Goal: Task Accomplishment & Management: Complete application form

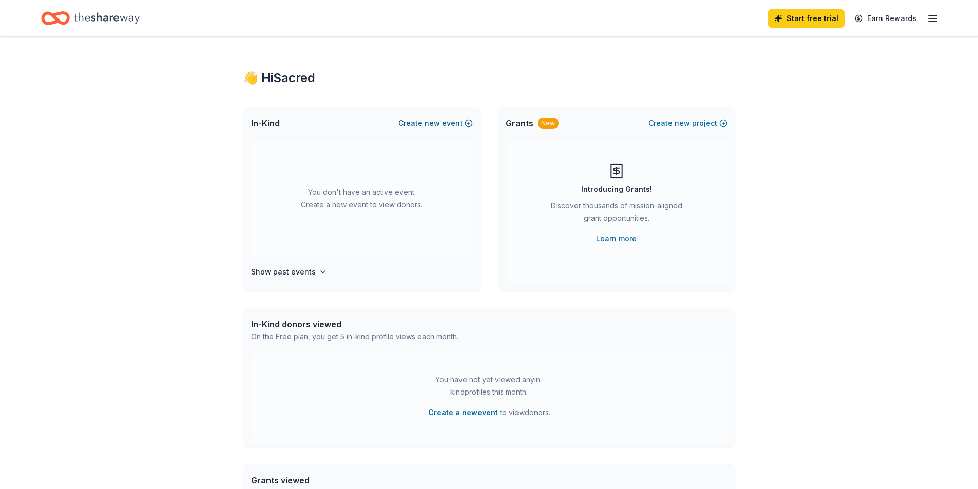
click at [456, 119] on button "Create new event" at bounding box center [435, 123] width 74 height 12
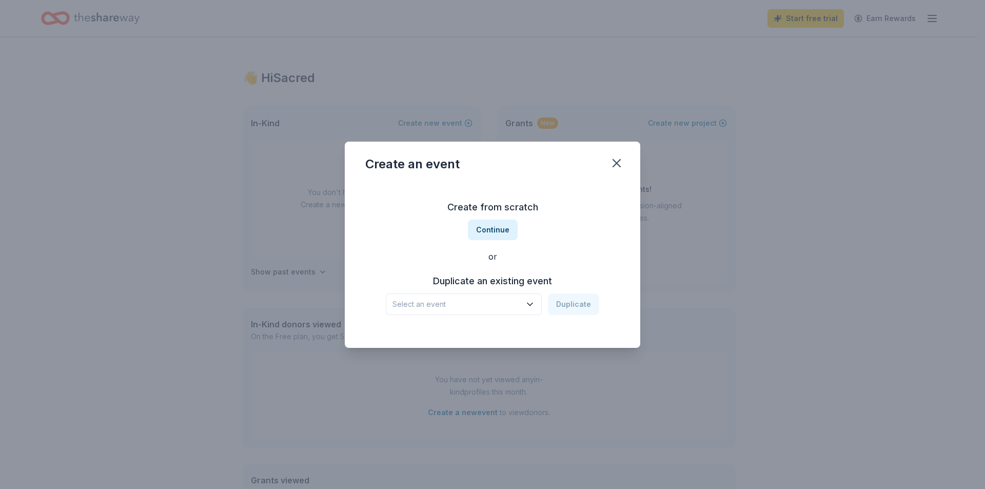
click at [529, 303] on icon "button" at bounding box center [530, 304] width 10 height 10
click at [494, 218] on div "Create from scratch Continue or Duplicate an existing event Select an event Dup…" at bounding box center [492, 257] width 255 height 149
click at [502, 234] on button "Continue" at bounding box center [493, 230] width 50 height 21
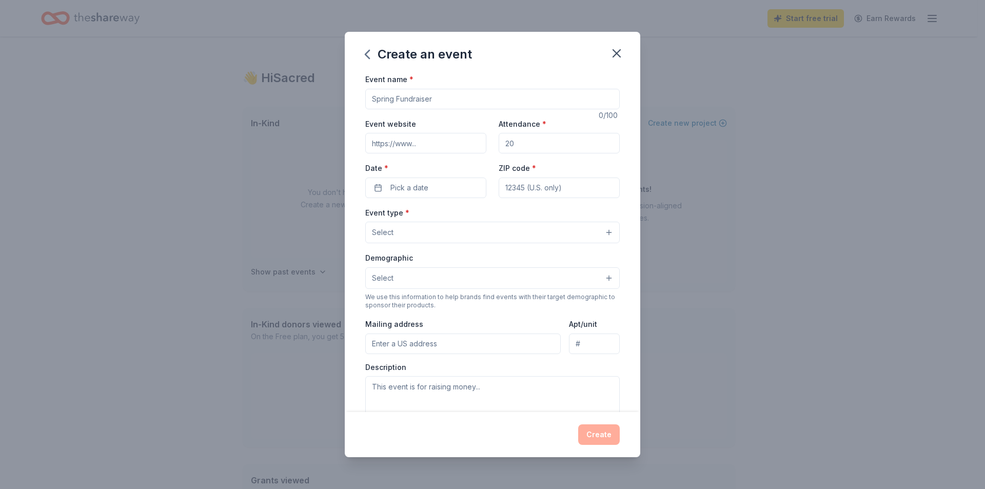
drag, startPoint x: 423, startPoint y: 100, endPoint x: 353, endPoint y: 108, distance: 71.4
click at [353, 108] on div "Event name * 0 /100 Event website Attendance * Date * Pick a date ZIP code * Ev…" at bounding box center [493, 242] width 296 height 339
type input "Sacred Heart Gala"
click at [540, 146] on input "Attendance *" at bounding box center [559, 143] width 121 height 21
type input "200"
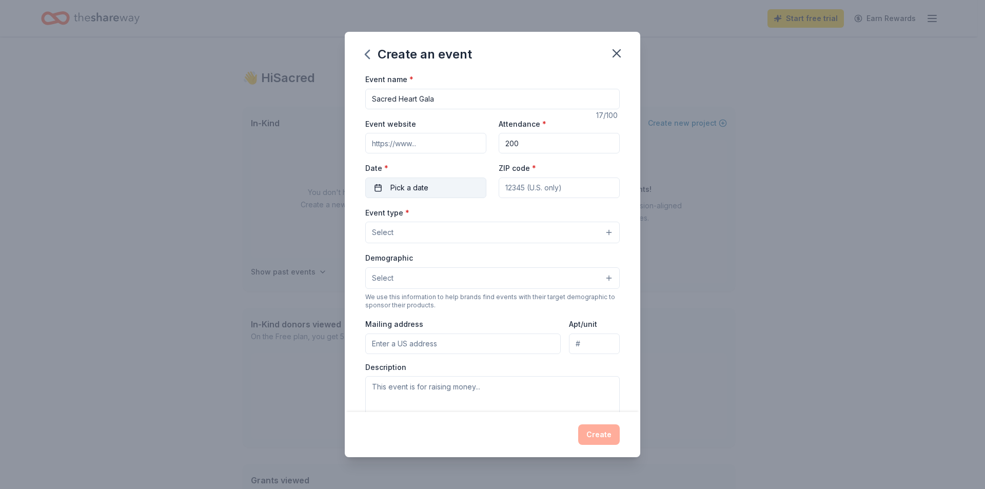
click at [437, 191] on button "Pick a date" at bounding box center [425, 188] width 121 height 21
click at [482, 215] on button "Go to next month" at bounding box center [479, 215] width 14 height 14
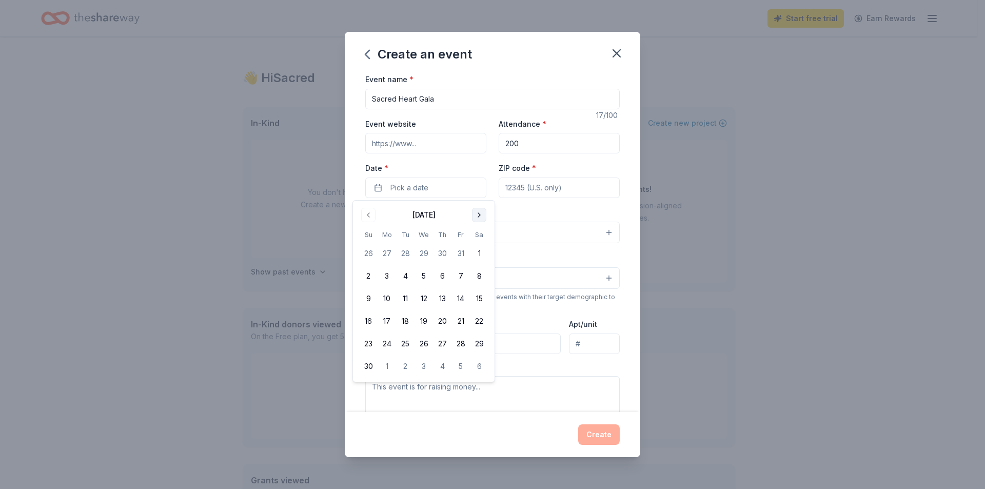
click at [482, 215] on button "Go to next month" at bounding box center [479, 215] width 14 height 14
click at [484, 322] on button "28" at bounding box center [479, 321] width 18 height 18
click at [539, 183] on input "ZIP code *" at bounding box center [559, 188] width 121 height 21
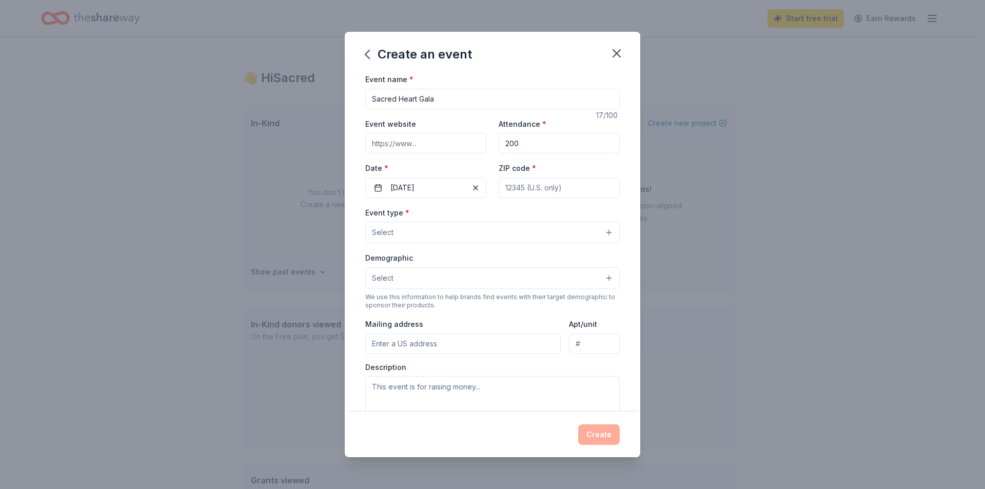
type input "6"
type input "96080"
click at [519, 233] on button "Select" at bounding box center [492, 233] width 255 height 22
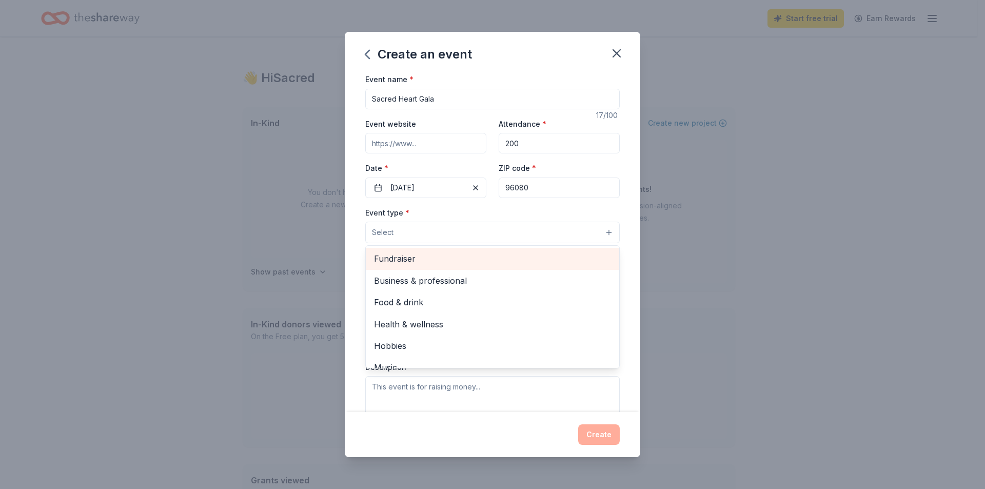
click at [404, 262] on span "Fundraiser" at bounding box center [492, 258] width 237 height 13
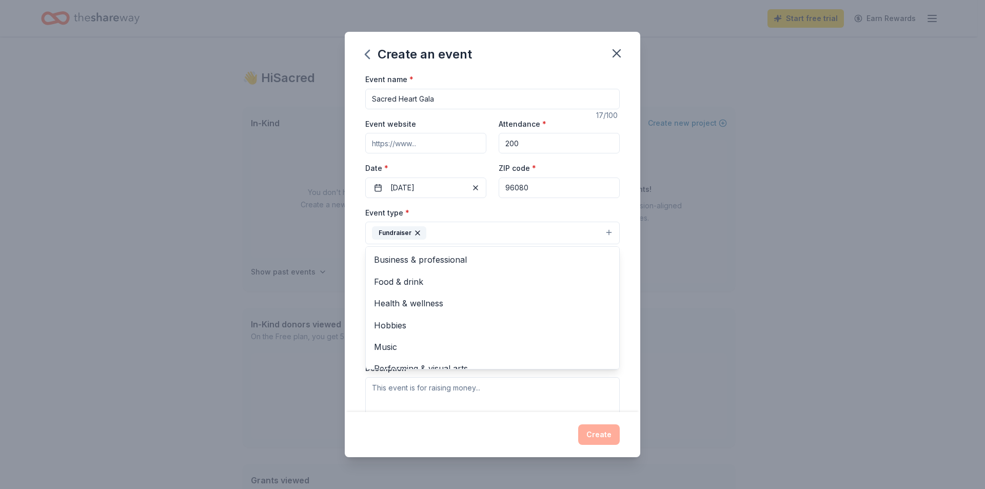
drag, startPoint x: 359, startPoint y: 261, endPoint x: 354, endPoint y: 261, distance: 5.7
click at [354, 261] on div "Event name * Sacred Heart Gala 17 /100 Event website Attendance * 200 Date * 02…" at bounding box center [493, 242] width 296 height 339
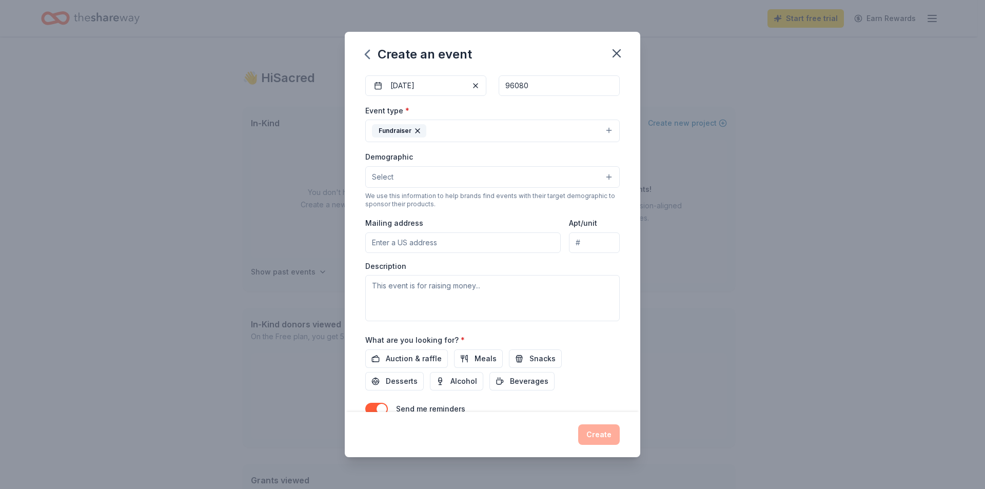
scroll to position [103, 0]
click at [469, 184] on button "Select" at bounding box center [492, 177] width 255 height 22
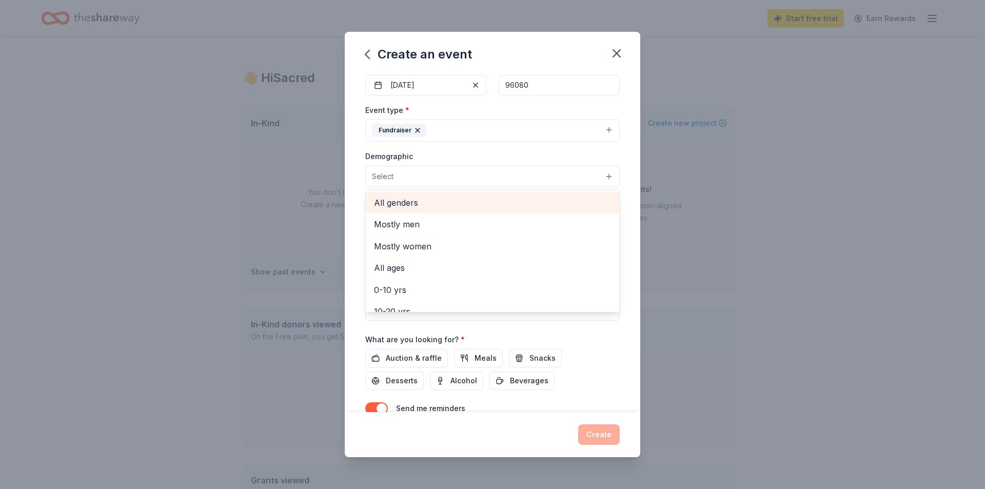
click at [405, 203] on span "All genders" at bounding box center [492, 202] width 237 height 13
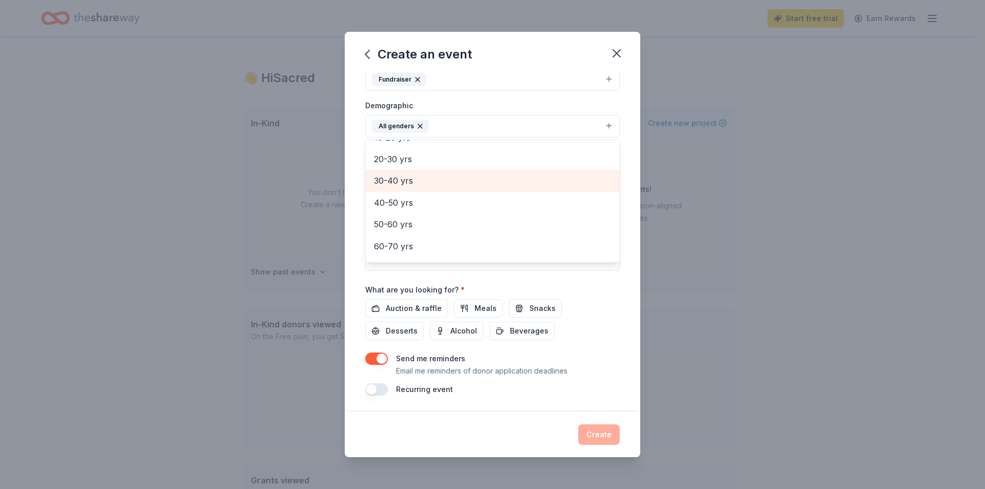
click at [408, 184] on span "30-40 yrs" at bounding box center [492, 180] width 237 height 13
click at [403, 185] on span "40-50 yrs" at bounding box center [492, 180] width 237 height 13
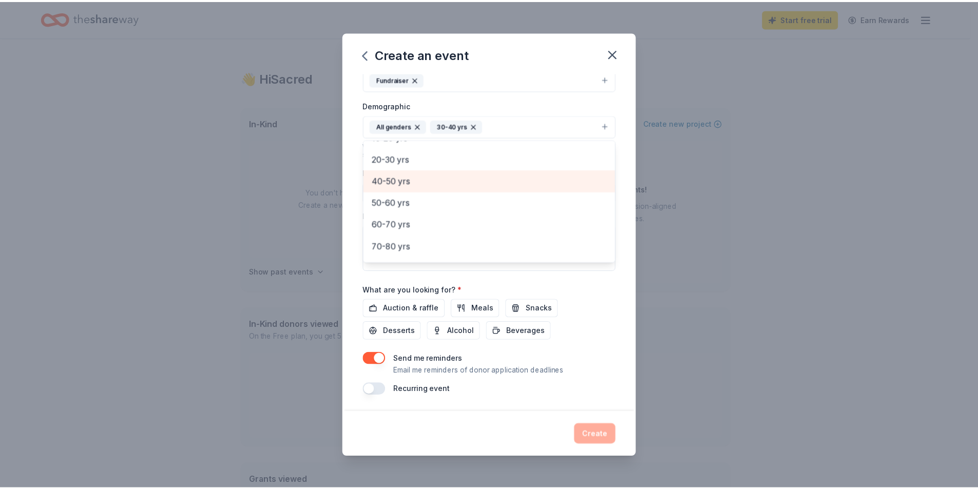
scroll to position [100, 0]
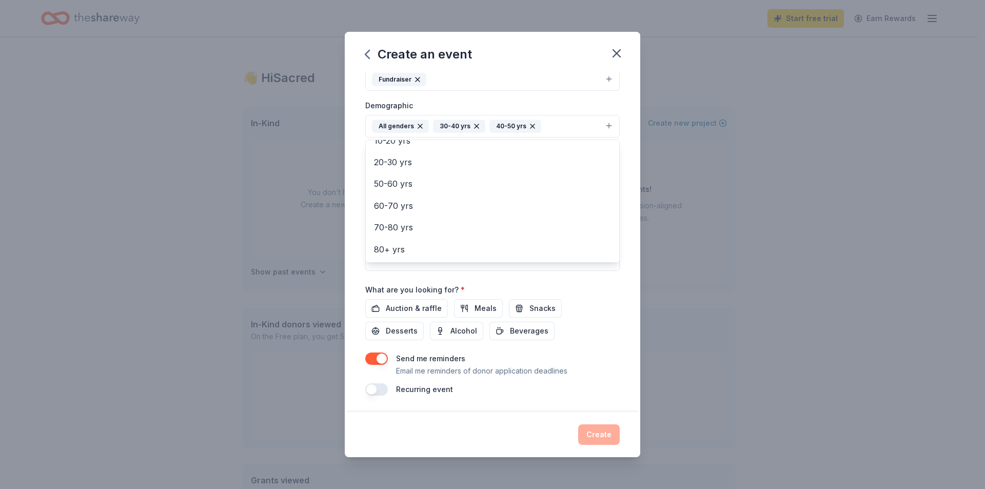
click at [360, 192] on div "Event name * Sacred Heart Gala 17 /100 Event website Attendance * 200 Date * 02…" at bounding box center [493, 242] width 296 height 339
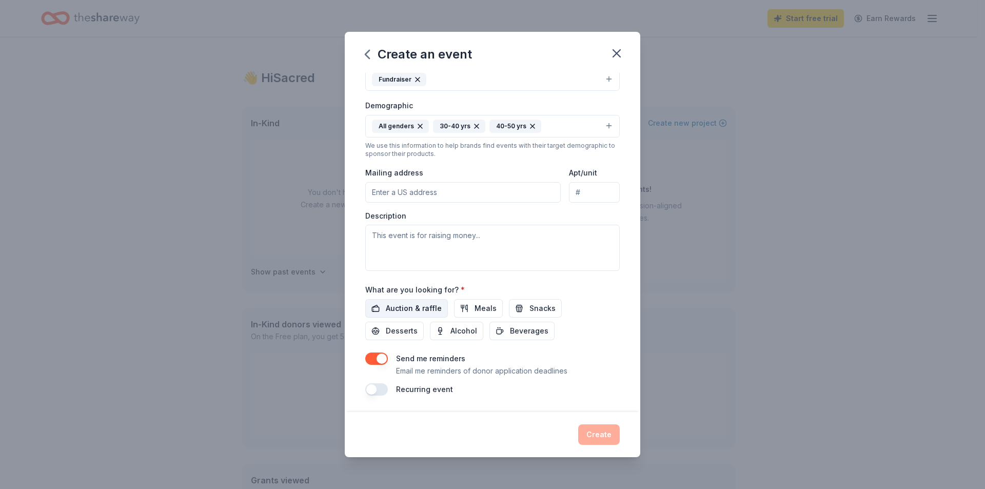
click at [422, 306] on span "Auction & raffle" at bounding box center [414, 308] width 56 height 12
click at [540, 308] on span "Snacks" at bounding box center [543, 308] width 26 height 12
click at [383, 357] on button "button" at bounding box center [376, 359] width 23 height 12
click at [604, 435] on button "Create" at bounding box center [599, 434] width 42 height 21
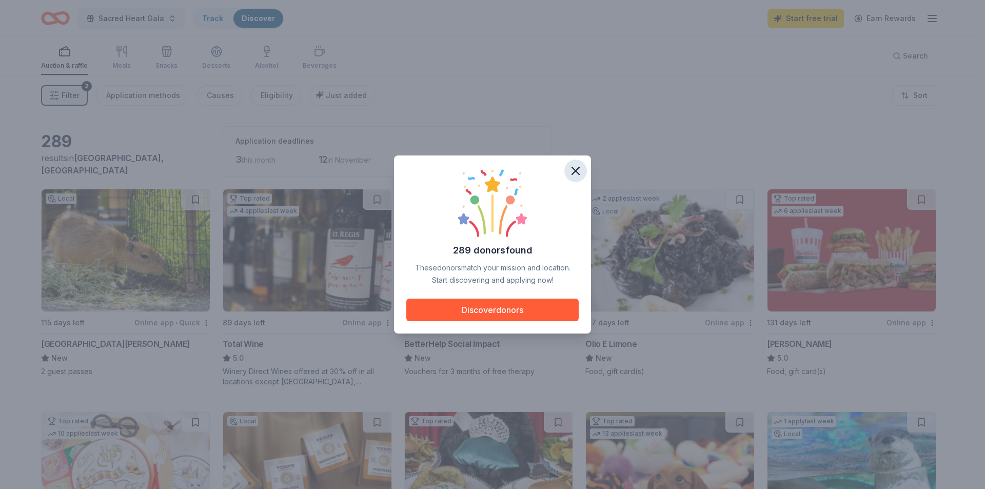
click at [579, 172] on icon "button" at bounding box center [576, 171] width 14 height 14
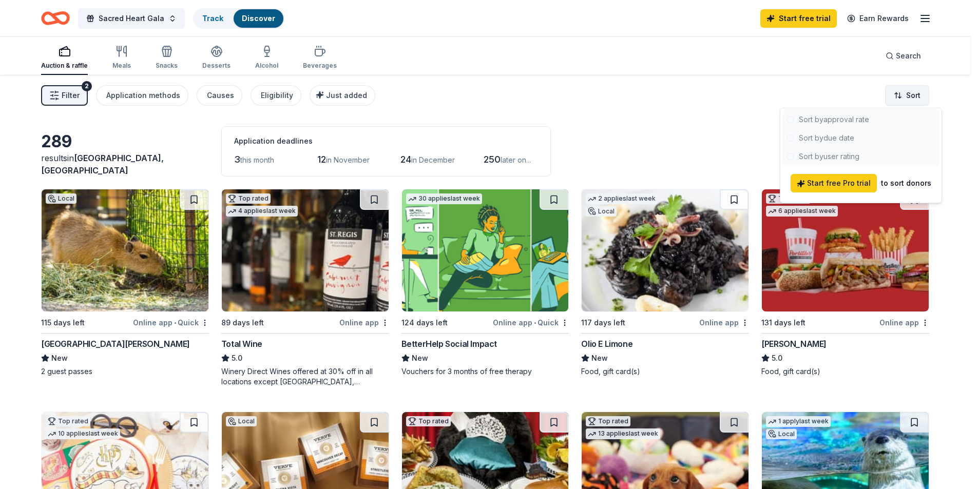
click at [917, 91] on html "Sacred Heart Gala Track Discover Start free trial Earn Rewards Auction & raffle…" at bounding box center [489, 244] width 978 height 489
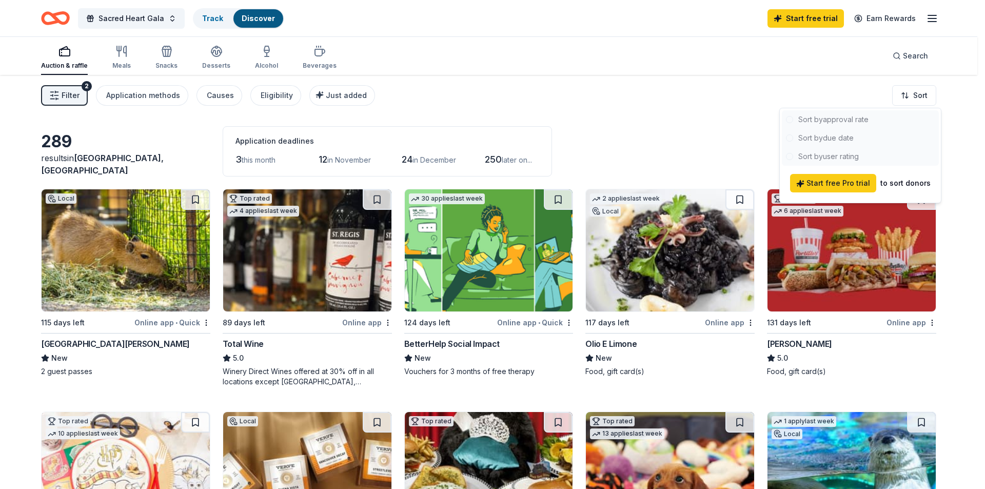
drag, startPoint x: 636, startPoint y: 141, endPoint x: 599, endPoint y: 141, distance: 37.0
click at [634, 141] on html "Sacred Heart Gala Track Discover Start free trial Earn Rewards Auction & raffle…" at bounding box center [492, 244] width 985 height 489
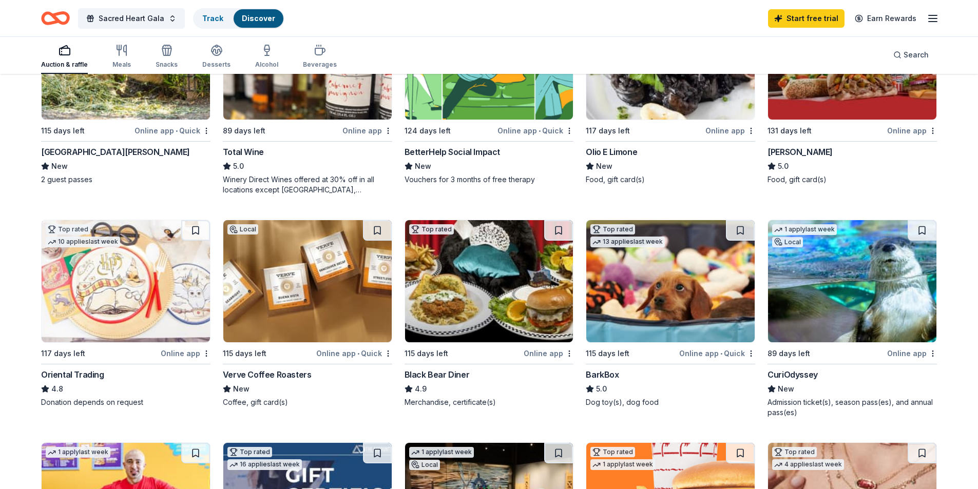
scroll to position [205, 0]
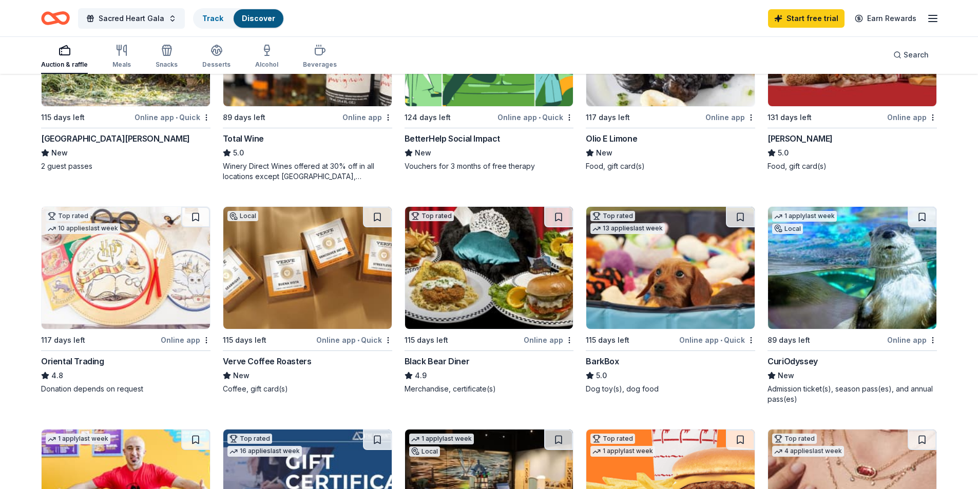
click at [175, 340] on div "Online app" at bounding box center [186, 340] width 50 height 13
click at [206, 284] on html "Sacred Heart Gala Track Discover Start free trial Earn Rewards Auction & raffle…" at bounding box center [489, 39] width 978 height 489
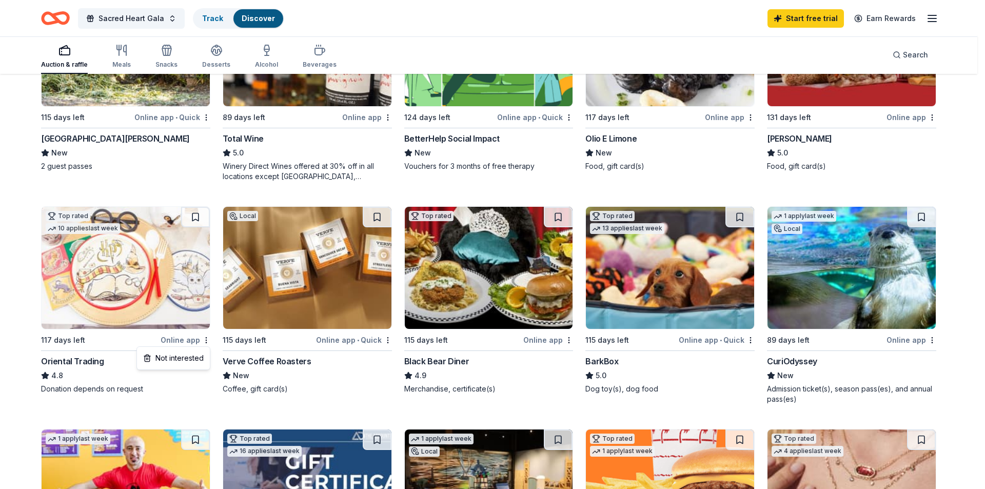
click at [0, 284] on html "Sacred Heart Gala Track Discover Start free trial Earn Rewards Auction & raffle…" at bounding box center [492, 39] width 985 height 489
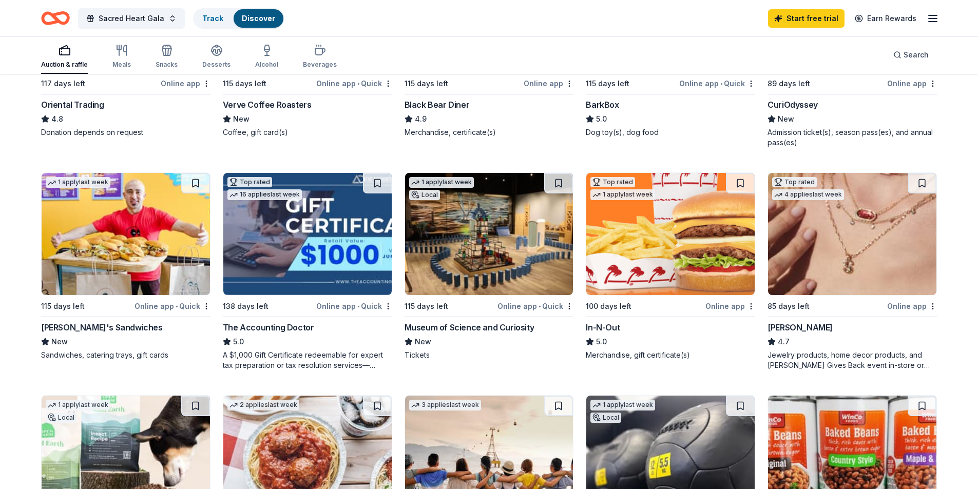
scroll to position [513, 0]
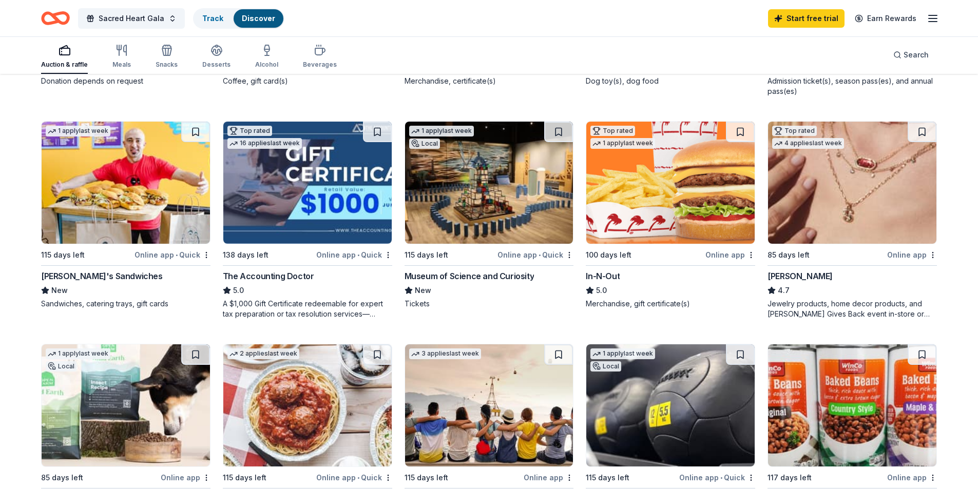
click at [912, 255] on div "Online app" at bounding box center [912, 254] width 50 height 13
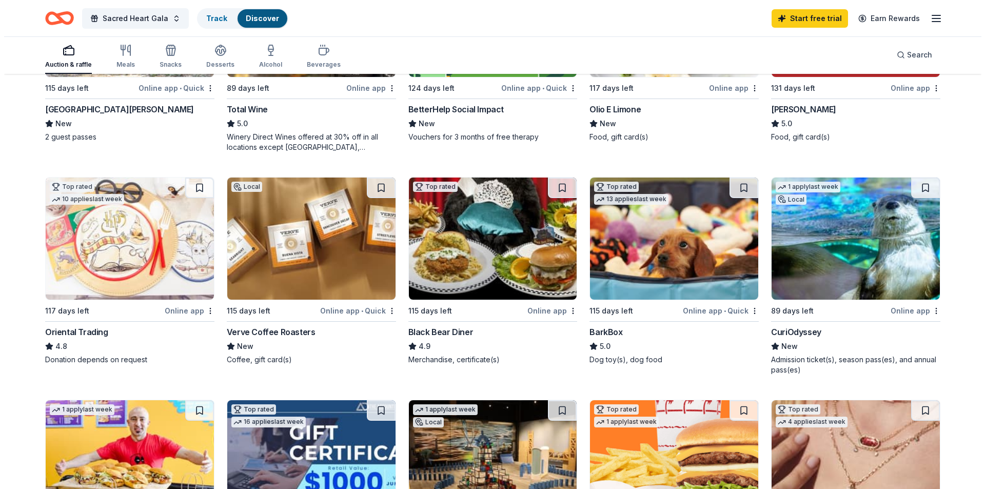
scroll to position [0, 0]
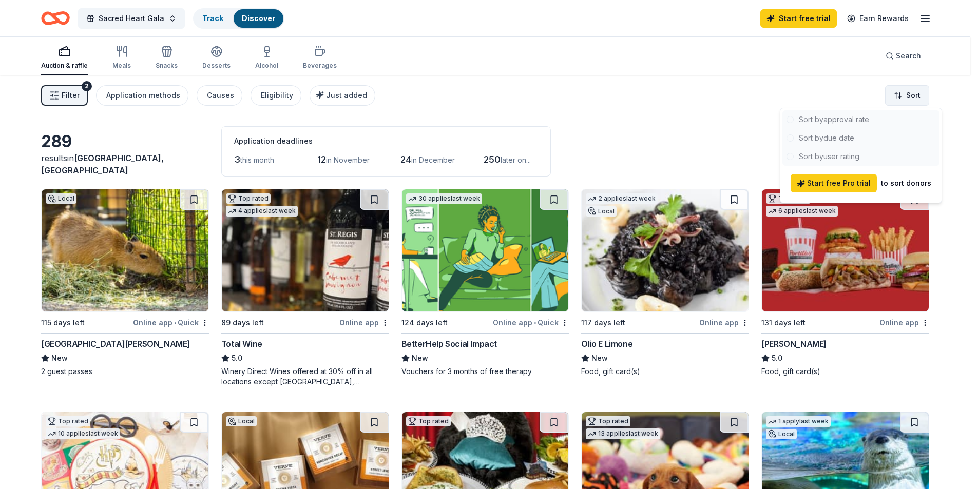
click at [913, 95] on html "Sacred Heart Gala Track Discover Start free trial Earn Rewards Auction & raffle…" at bounding box center [489, 244] width 978 height 489
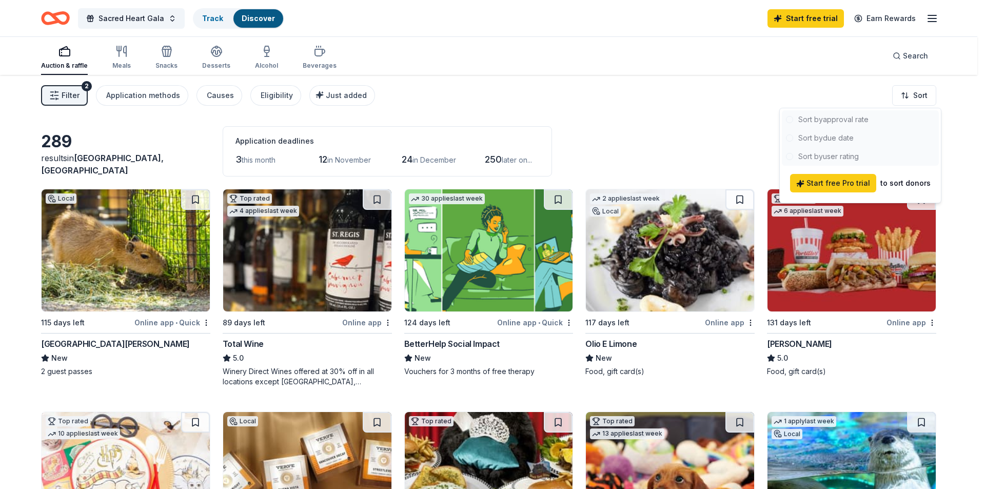
drag, startPoint x: 679, startPoint y: 122, endPoint x: 483, endPoint y: 93, distance: 197.6
click at [674, 123] on html "Sacred Heart Gala Track Discover Start free trial Earn Rewards Auction & raffle…" at bounding box center [492, 244] width 985 height 489
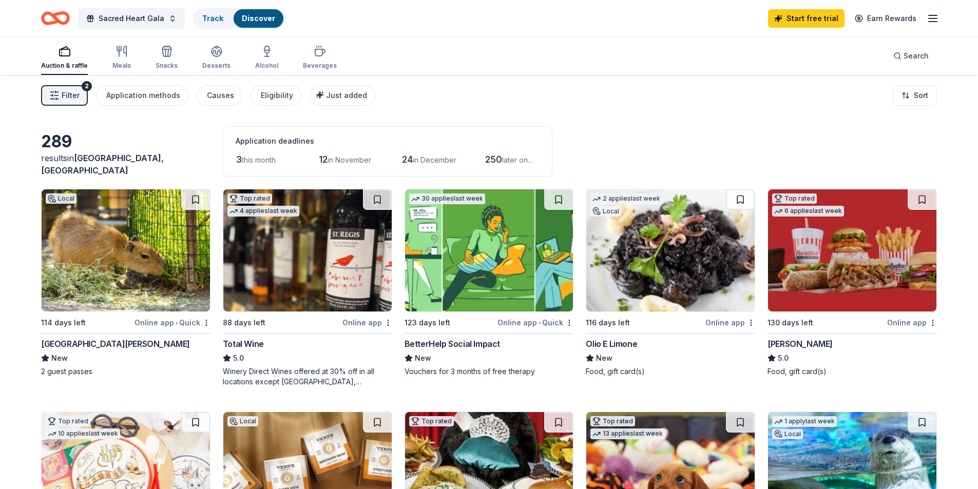
click at [71, 95] on span "Filter" at bounding box center [71, 95] width 18 height 12
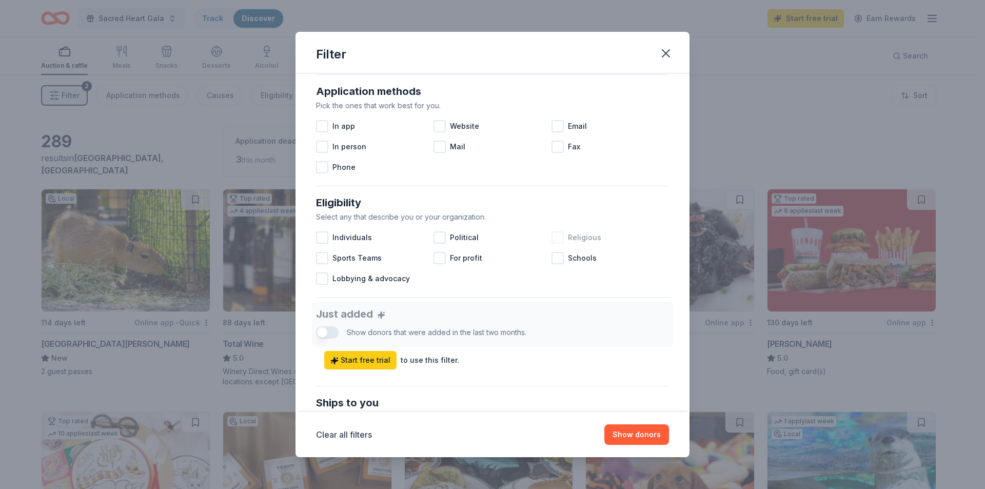
scroll to position [205, 0]
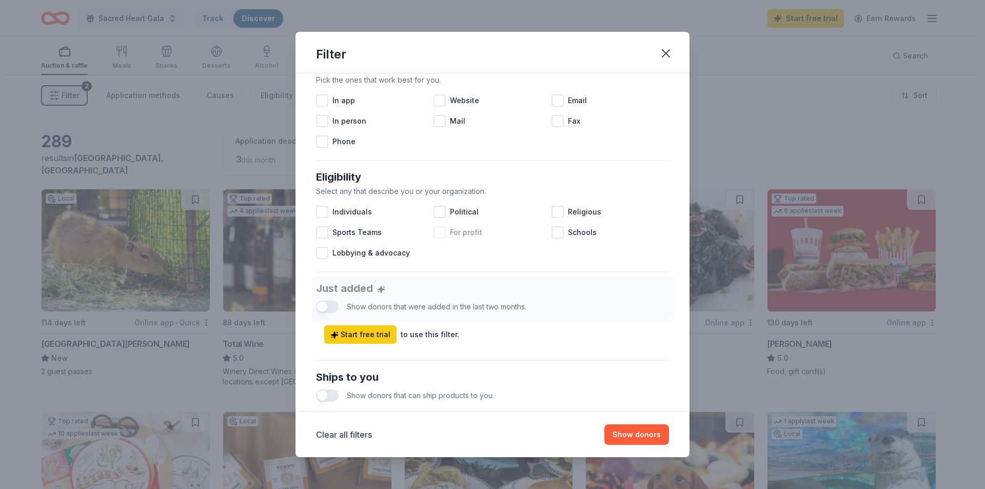
drag, startPoint x: 552, startPoint y: 212, endPoint x: 485, endPoint y: 230, distance: 69.1
click at [552, 212] on div at bounding box center [558, 212] width 12 height 12
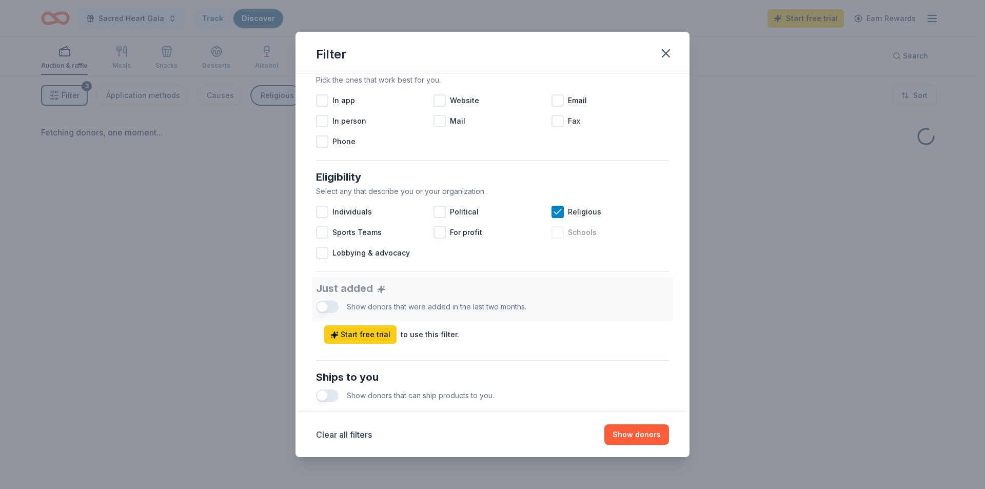
click at [552, 230] on div at bounding box center [558, 232] width 12 height 12
click at [643, 432] on button "Show donors" at bounding box center [637, 434] width 65 height 21
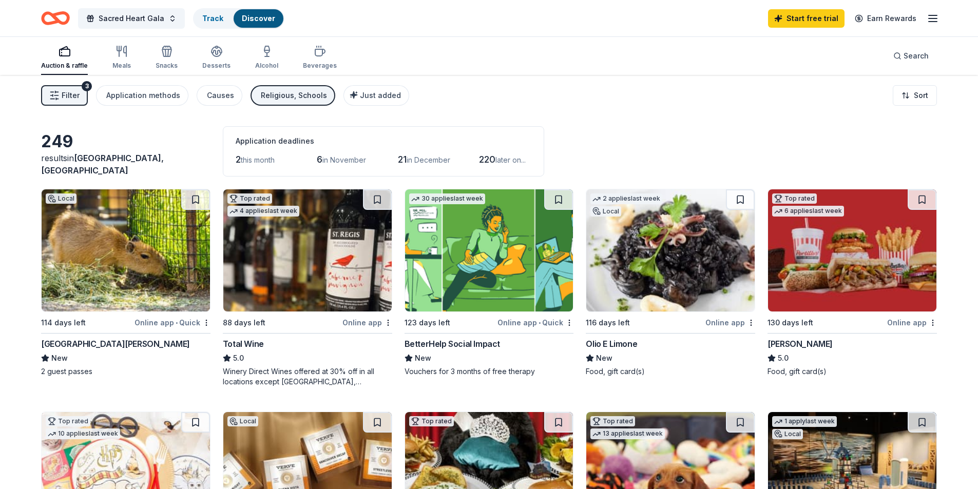
click at [307, 94] on div "Religious, Schools" at bounding box center [294, 95] width 66 height 12
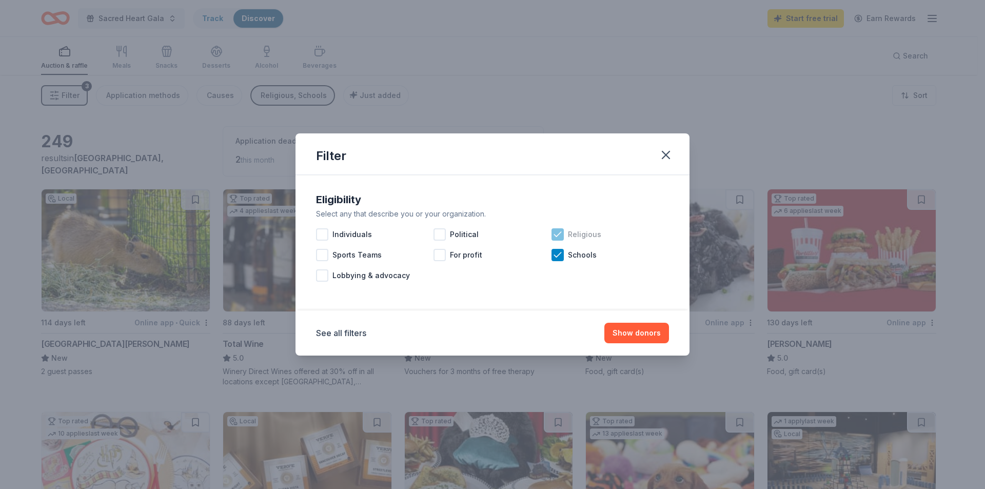
click at [560, 233] on icon at bounding box center [558, 234] width 10 height 10
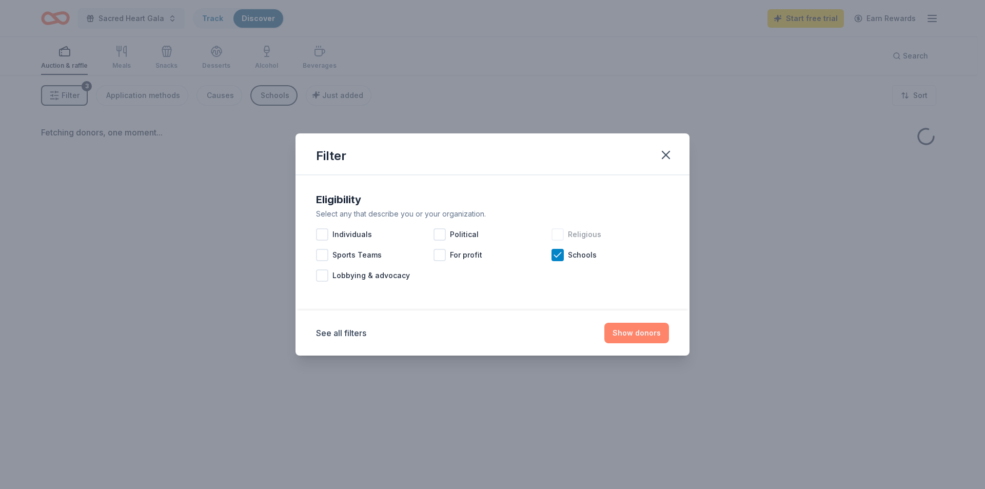
click at [622, 336] on button "Show donors" at bounding box center [637, 333] width 65 height 21
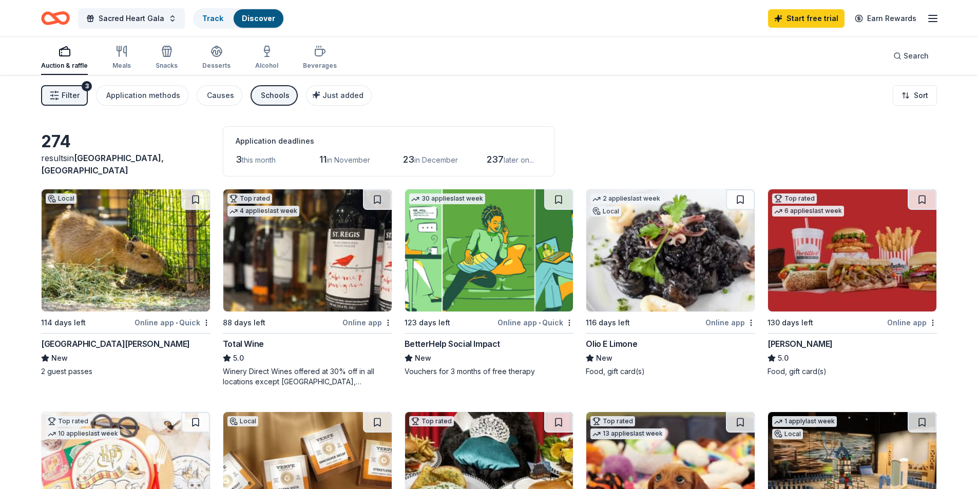
click at [267, 92] on div "Schools" at bounding box center [275, 95] width 29 height 12
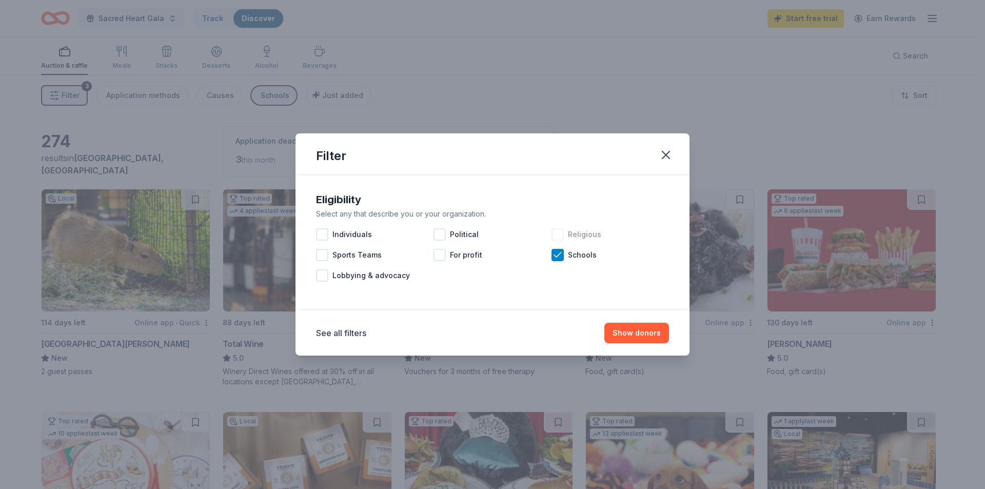
click at [559, 232] on div at bounding box center [558, 234] width 12 height 12
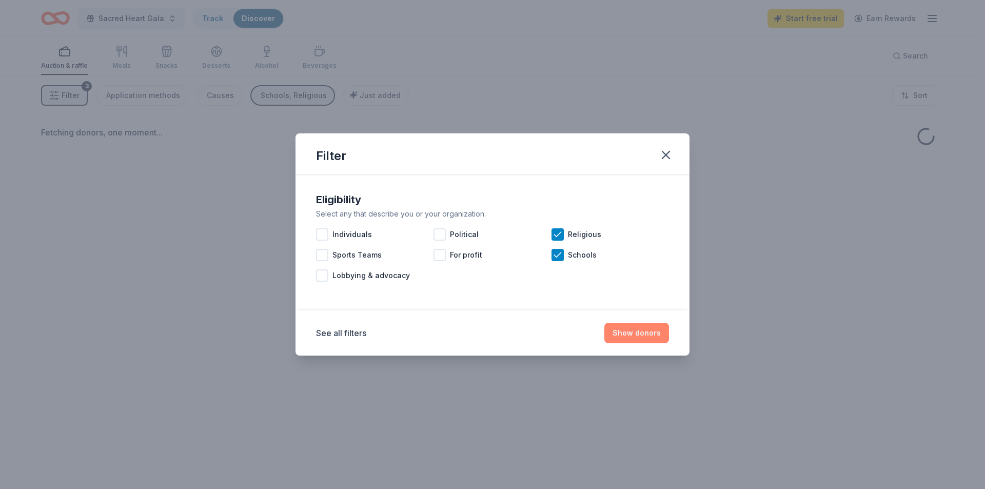
click at [645, 335] on button "Show donors" at bounding box center [637, 333] width 65 height 21
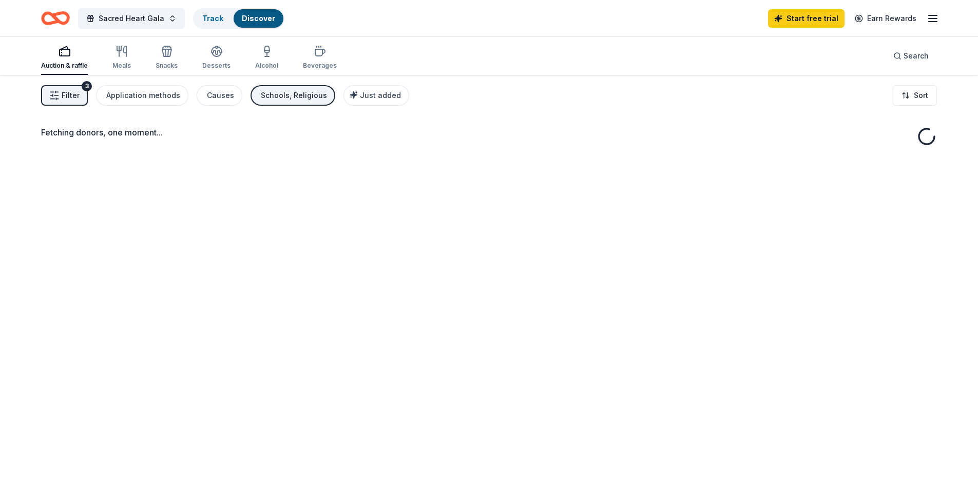
click at [72, 96] on span "Filter" at bounding box center [71, 95] width 18 height 12
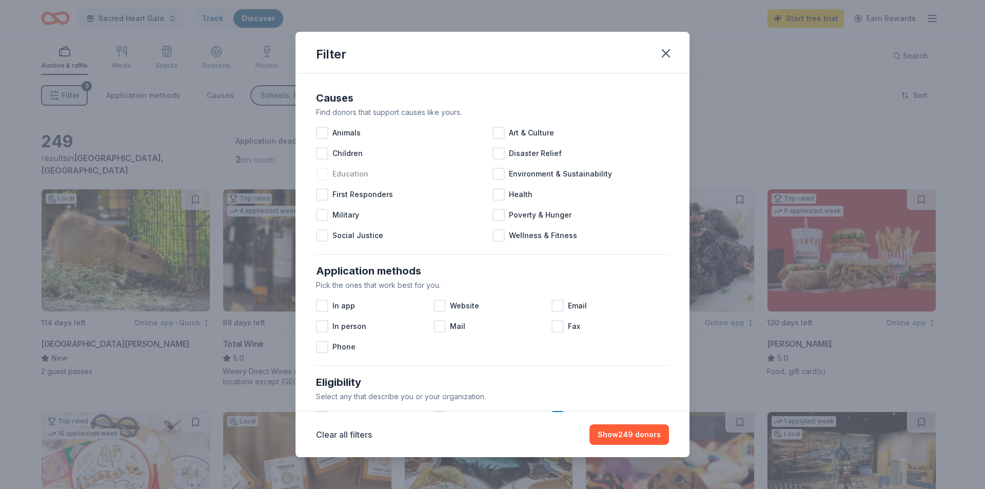
click at [323, 170] on div at bounding box center [322, 174] width 12 height 12
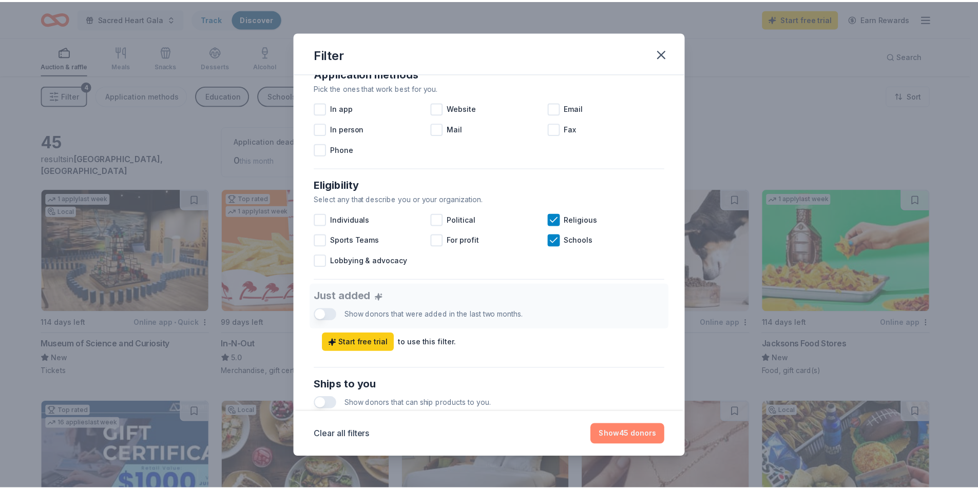
scroll to position [205, 0]
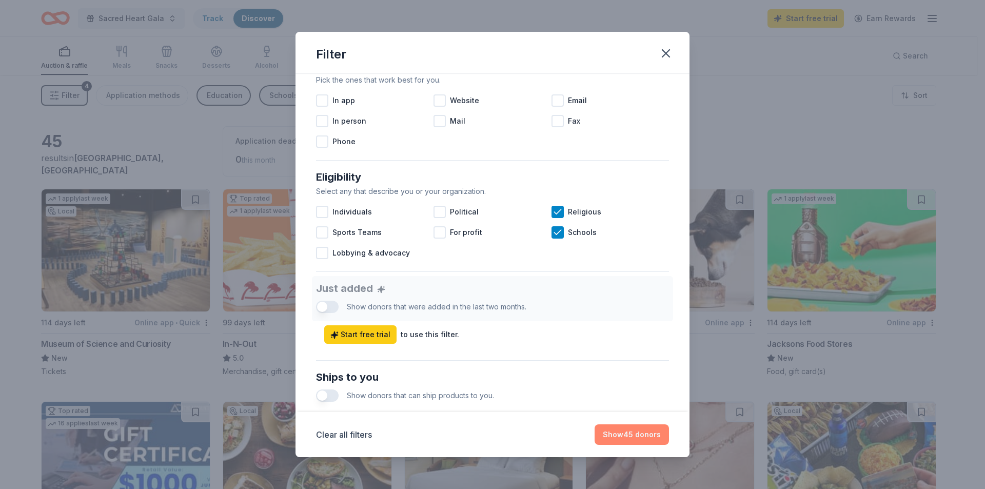
click at [624, 434] on button "Show 45 donors" at bounding box center [632, 434] width 74 height 21
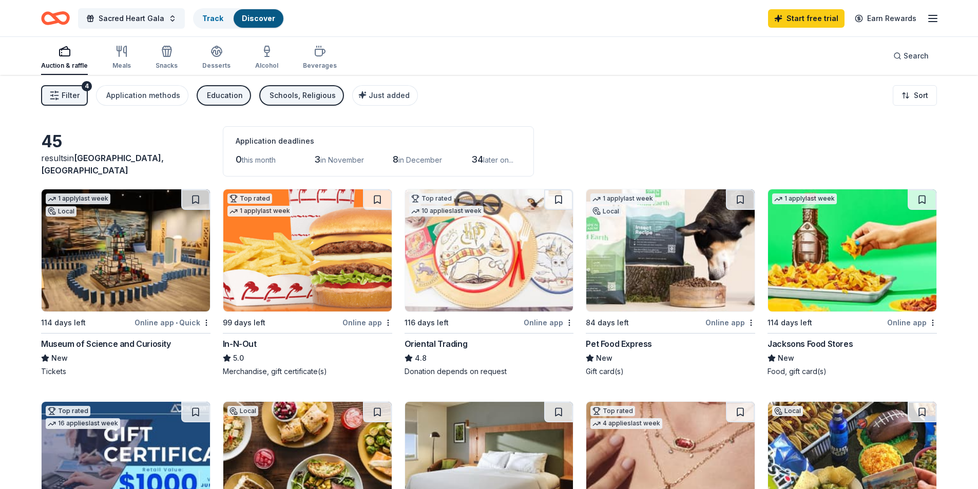
click at [139, 297] on img at bounding box center [126, 250] width 168 height 122
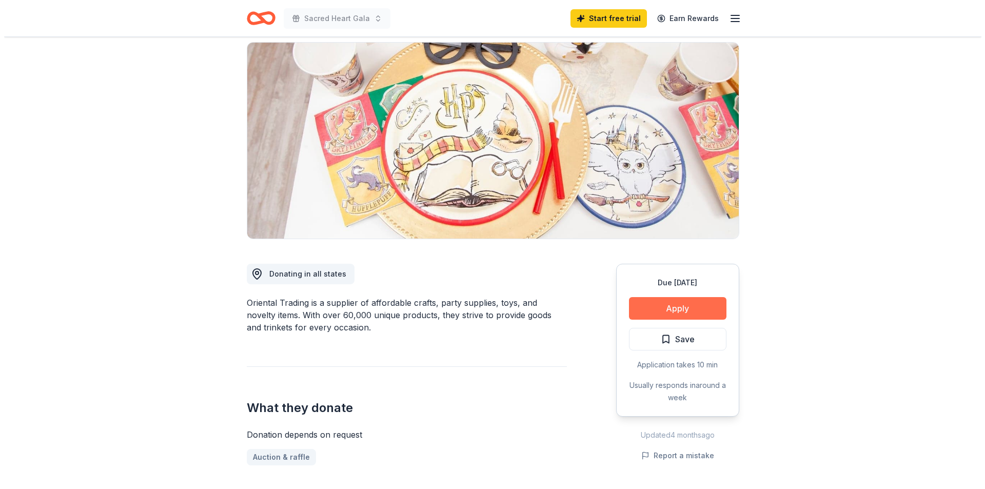
scroll to position [103, 0]
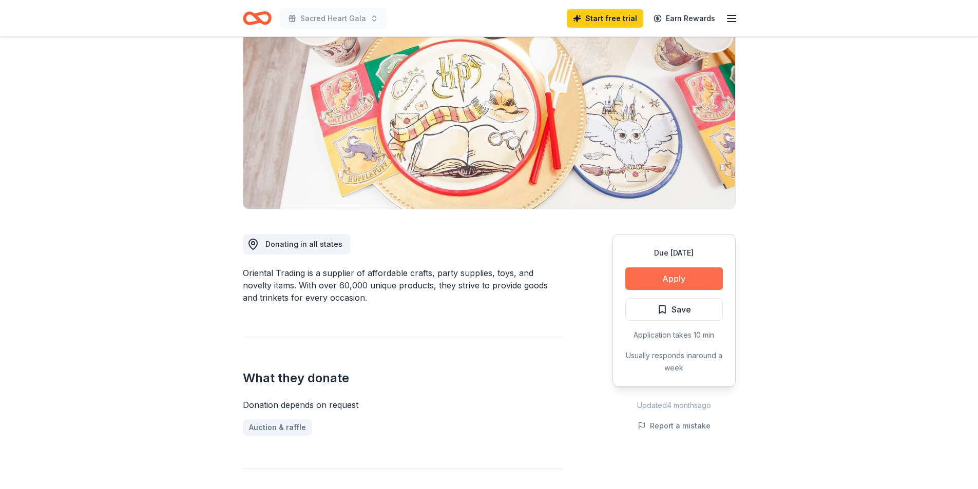
click at [690, 274] on button "Apply" at bounding box center [674, 278] width 98 height 23
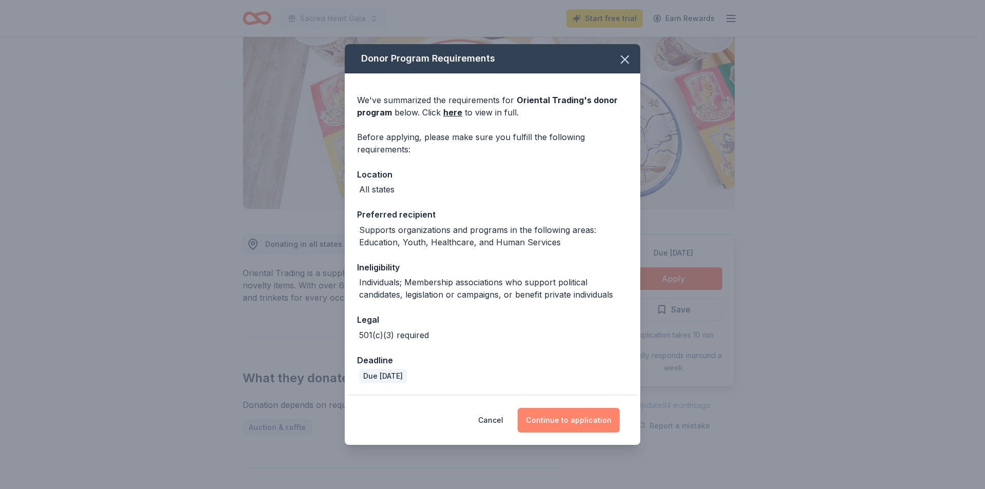
click at [584, 420] on button "Continue to application" at bounding box center [569, 420] width 102 height 25
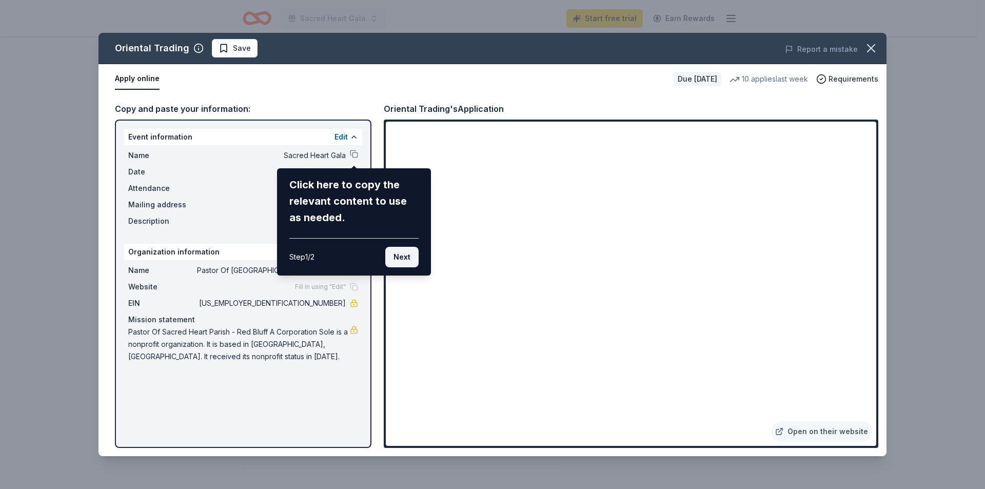
click at [407, 261] on button "Next" at bounding box center [401, 257] width 33 height 21
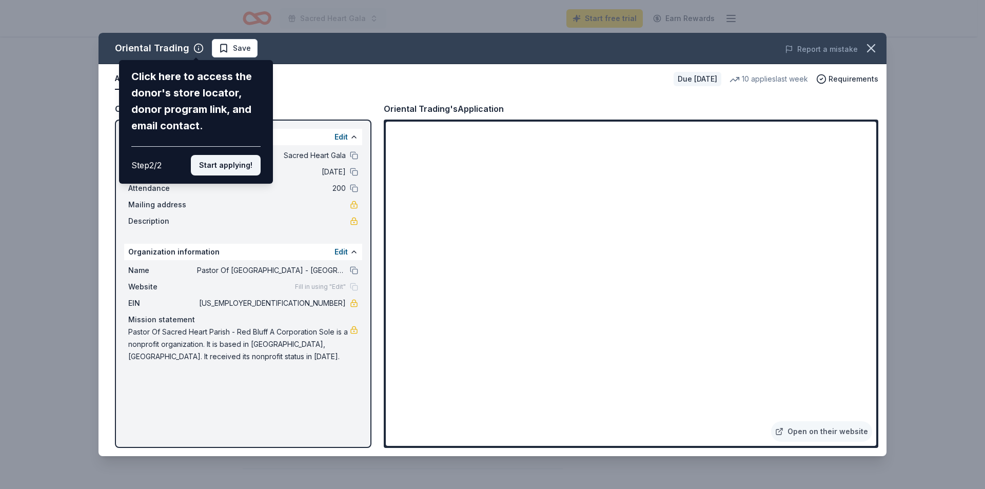
click at [239, 165] on button "Start applying!" at bounding box center [226, 165] width 70 height 21
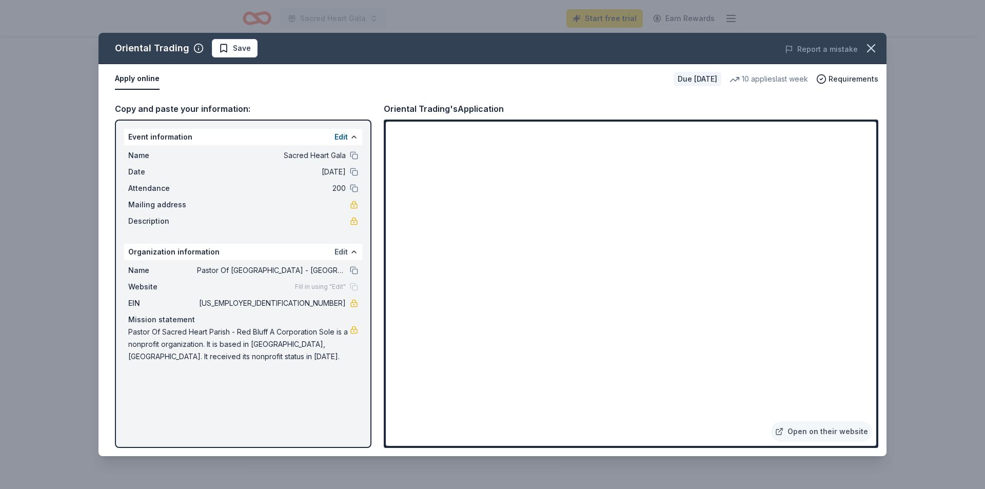
click at [343, 251] on button "Edit" at bounding box center [341, 252] width 13 height 12
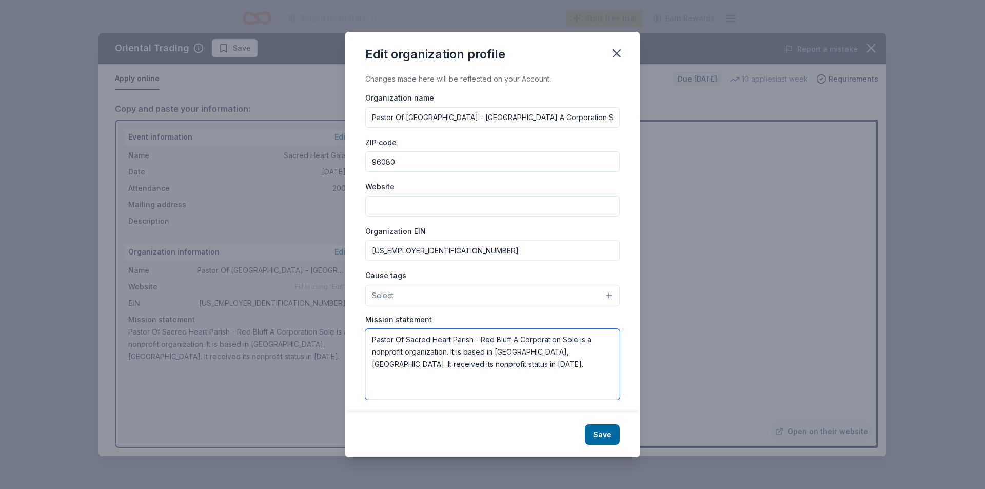
drag, startPoint x: 441, startPoint y: 365, endPoint x: 374, endPoint y: 333, distance: 74.9
click at [374, 333] on textarea "Pastor Of Sacred Heart Parish - Red Bluff A Corporation Sole is a nonprofit org…" at bounding box center [492, 364] width 255 height 71
drag, startPoint x: 526, startPoint y: 369, endPoint x: 482, endPoint y: 367, distance: 43.7
click at [521, 370] on textarea "Pastor Of Sacred Heart Parish - Red Bluff A Corporation Sole is a nonprofit org…" at bounding box center [492, 364] width 255 height 71
drag, startPoint x: 544, startPoint y: 352, endPoint x: 450, endPoint y: 354, distance: 94.0
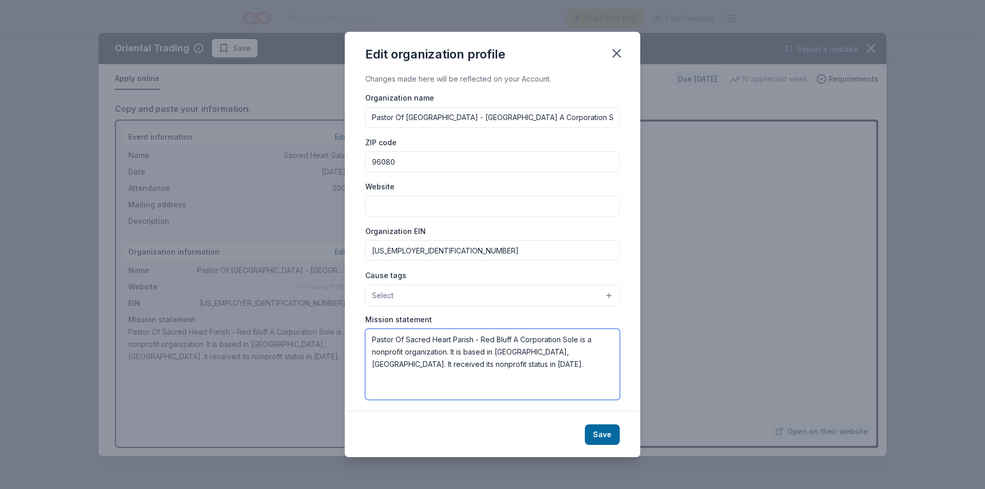
click at [450, 354] on textarea "Pastor Of Sacred Heart Parish - Red Bluff A Corporation Sole is a nonprofit org…" at bounding box center [492, 364] width 255 height 71
paste textarea "Sacred Heart School provides a safe learning environment and individualized cur…"
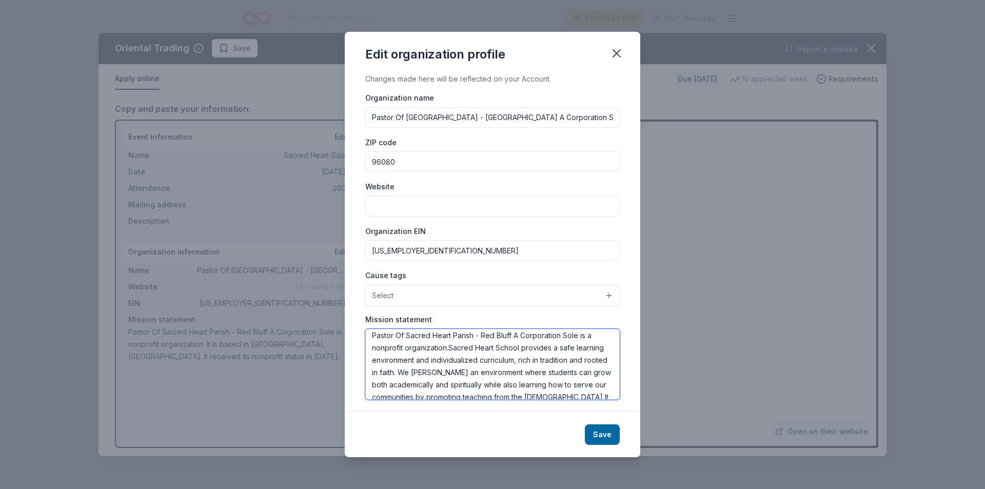
scroll to position [0, 0]
click at [450, 352] on textarea "Pastor Of Sacred Heart Parish - Red Bluff A Corporation Sole is a nonprofit org…" at bounding box center [492, 364] width 255 height 71
drag, startPoint x: 450, startPoint y: 352, endPoint x: 366, endPoint y: 339, distance: 84.2
click at [366, 339] on textarea "Pastor Of Sacred Heart Parish - Red Bluff A Corporation Sole is a nonprofit org…" at bounding box center [492, 364] width 255 height 71
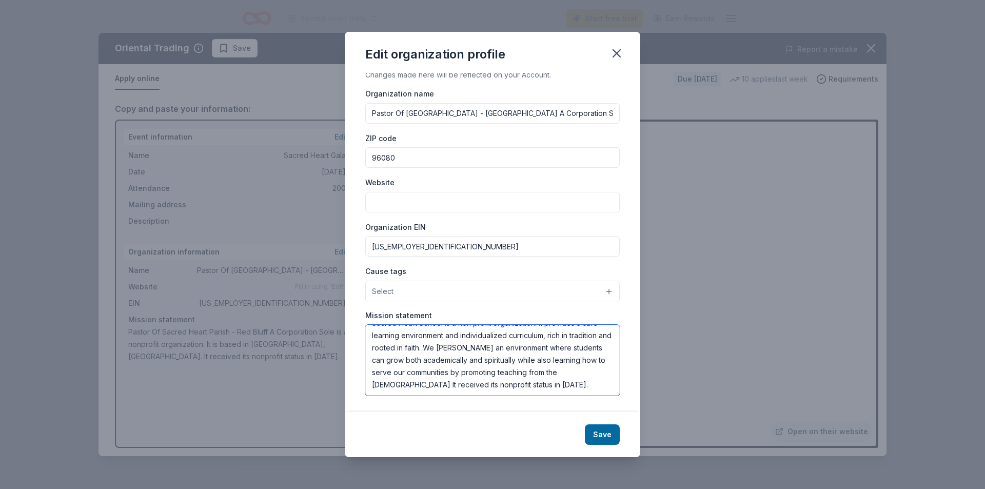
click at [459, 387] on textarea "Sacred Heart School is a non profit organization. It provides a safe learning e…" at bounding box center [492, 360] width 255 height 71
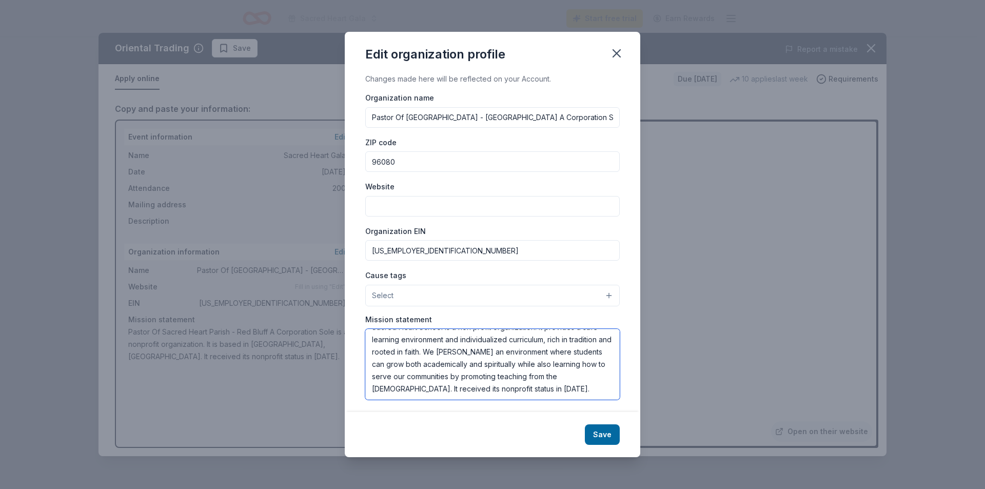
type textarea "Sacred Heart School is a non profit organization. It provides a safe learning e…"
click at [426, 206] on input "Website" at bounding box center [492, 206] width 255 height 21
paste input "[URL][DOMAIN_NAME]"
type input "[URL][DOMAIN_NAME]"
drag, startPoint x: 589, startPoint y: 117, endPoint x: 329, endPoint y: 126, distance: 259.9
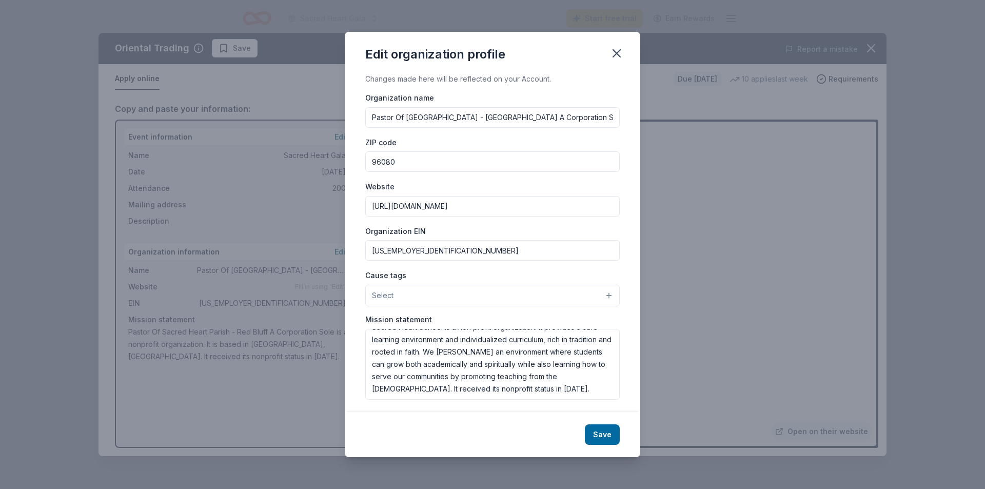
click at [330, 126] on div "Edit organization profile Changes made here will be reflected on your Account. …" at bounding box center [492, 244] width 985 height 489
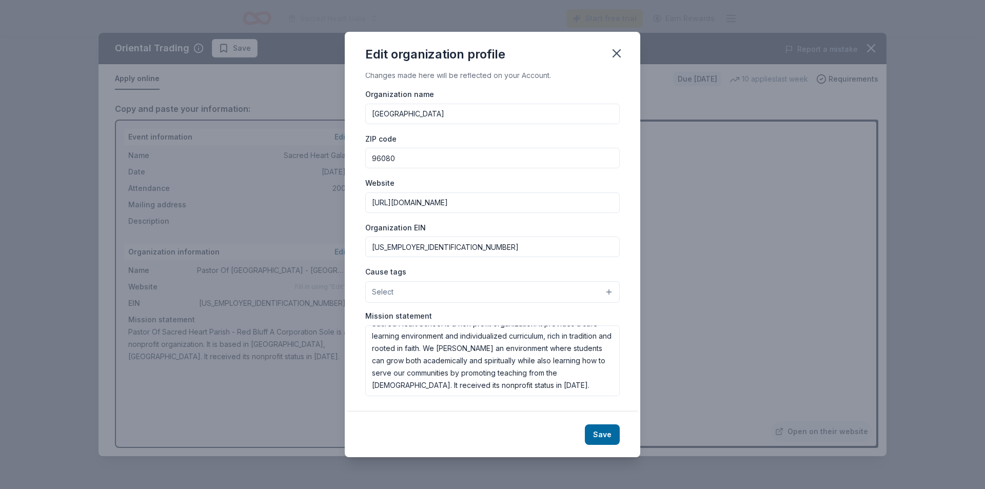
scroll to position [4, 0]
type input "[GEOGRAPHIC_DATA]"
click at [595, 435] on button "Save" at bounding box center [602, 434] width 35 height 21
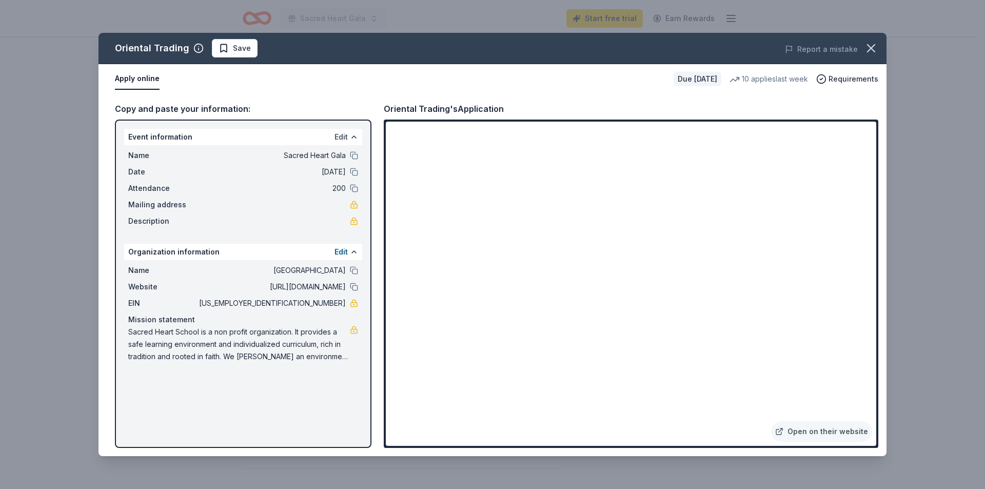
click at [346, 138] on button "Edit" at bounding box center [341, 137] width 13 height 12
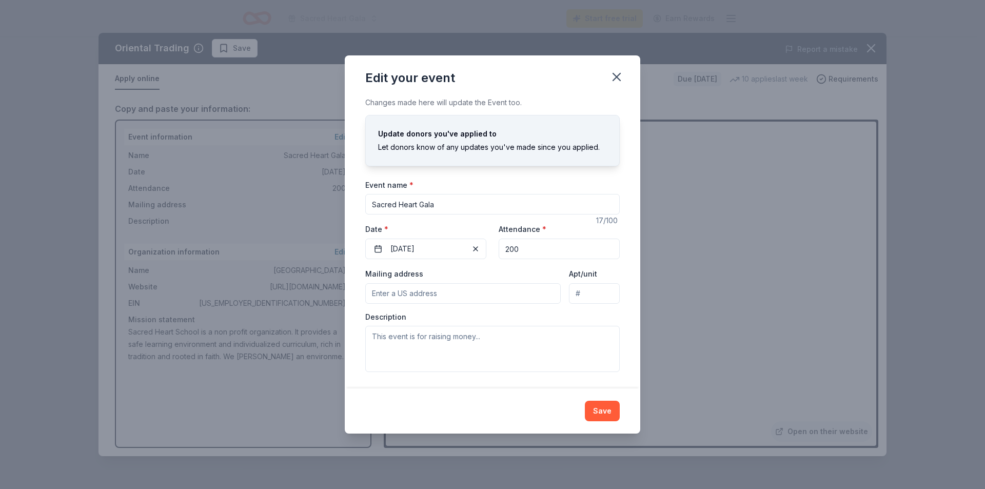
click at [482, 299] on input "Mailing address" at bounding box center [463, 293] width 196 height 21
paste input "2255 Monroe Avenue,"
type input "2255 Monroe Street, Red Bluff, CA, 96080"
click at [489, 345] on textarea at bounding box center [492, 349] width 255 height 46
click at [428, 352] on textarea at bounding box center [492, 349] width 255 height 46
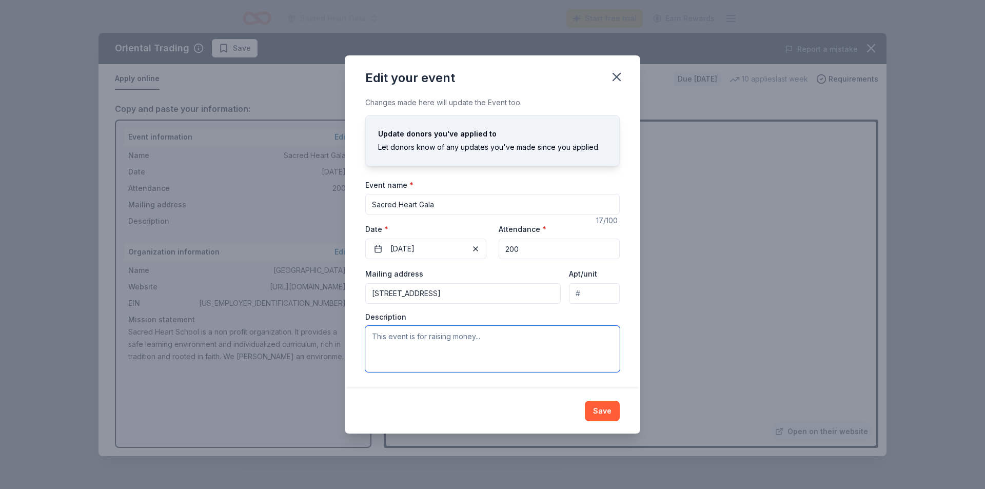
paste textarea "The Sacred Heart Gala is the largest fundraiser of the year for Sacred Heart Sc…"
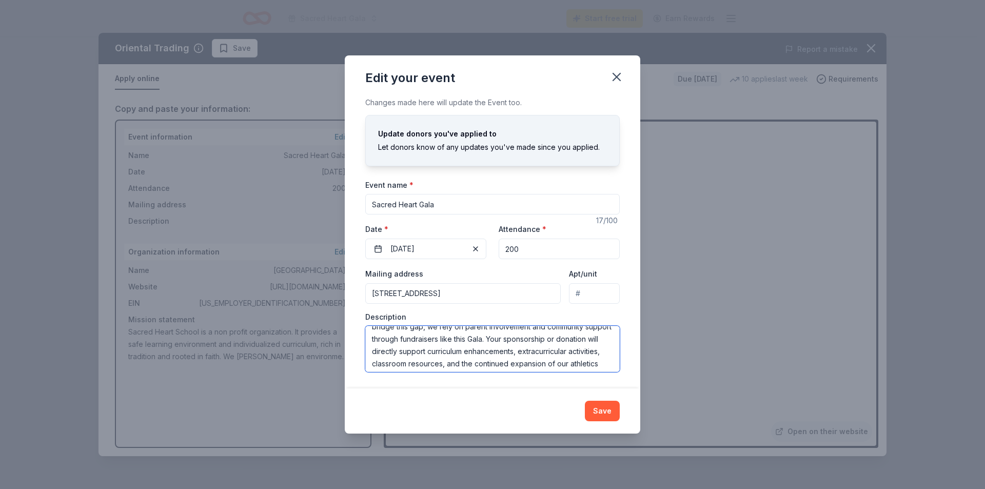
scroll to position [99, 0]
drag, startPoint x: 373, startPoint y: 337, endPoint x: 388, endPoint y: 339, distance: 15.5
click at [373, 337] on textarea "The Sacred Heart Gala is the largest fundraiser of the year for Sacred Heart Sc…" at bounding box center [492, 349] width 255 height 46
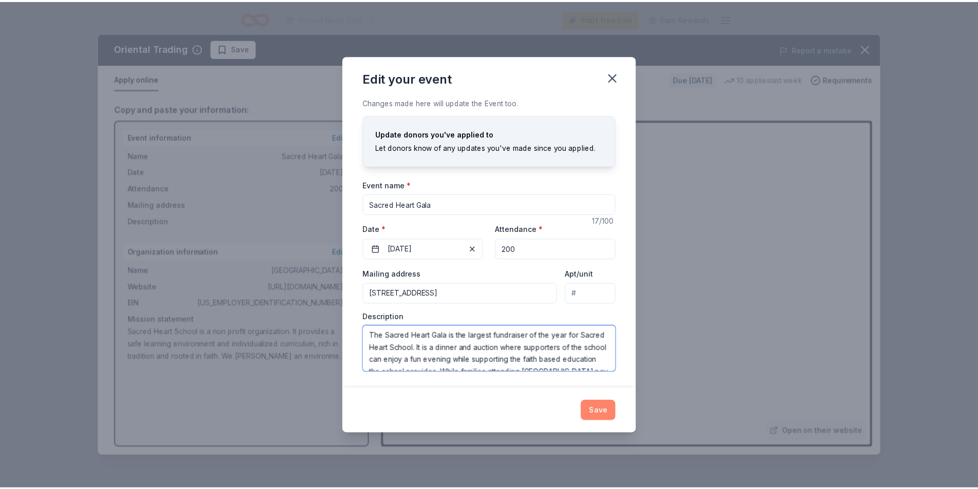
scroll to position [0, 0]
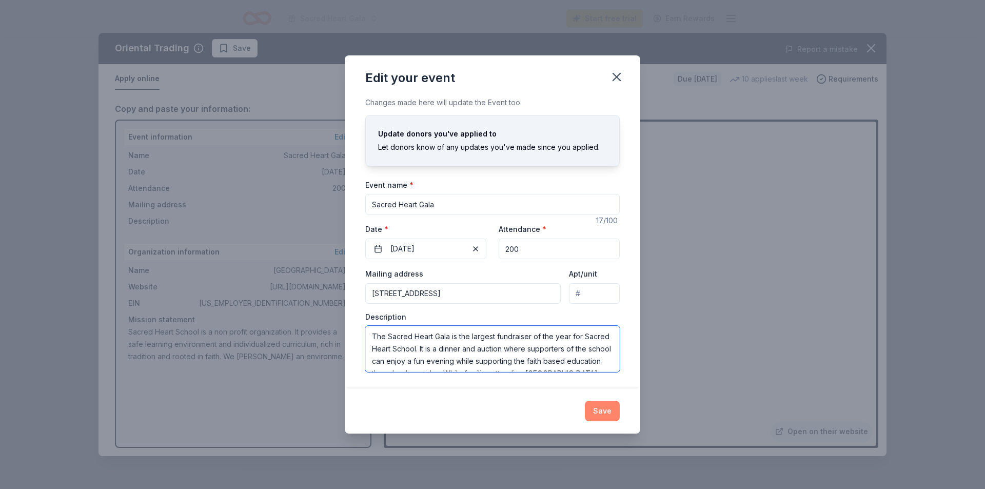
type textarea "The Sacred Heart Gala is the largest fundraiser of the year for Sacred Heart Sc…"
click at [601, 411] on button "Save" at bounding box center [602, 411] width 35 height 21
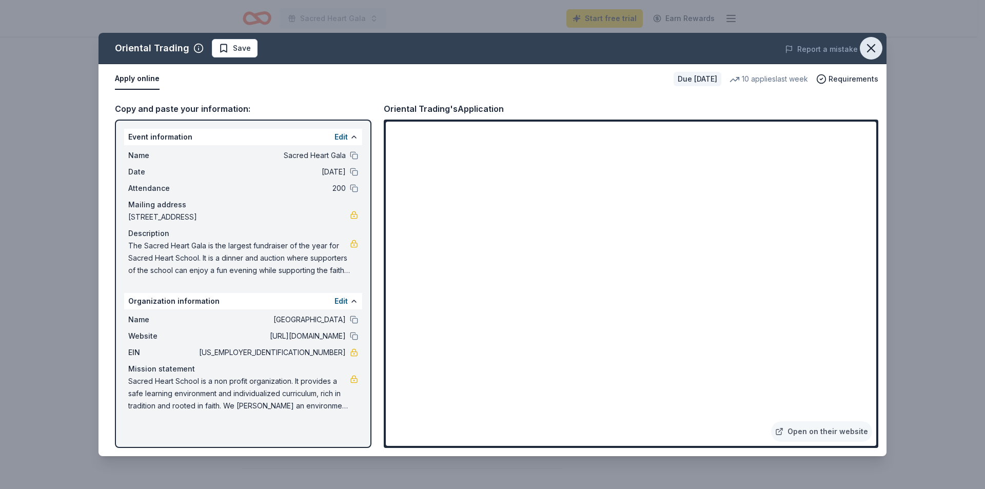
click at [877, 48] on icon "button" at bounding box center [871, 48] width 14 height 14
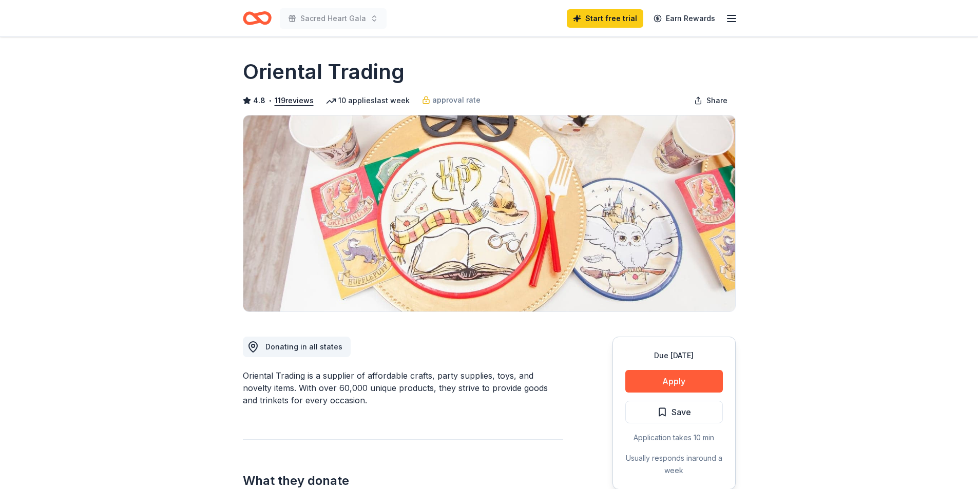
click at [263, 16] on icon "Home" at bounding box center [257, 18] width 29 height 24
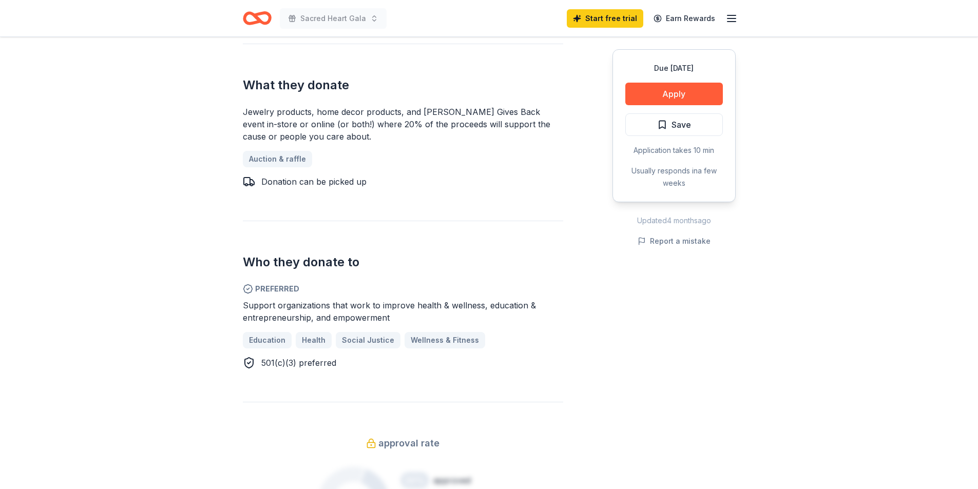
scroll to position [462, 0]
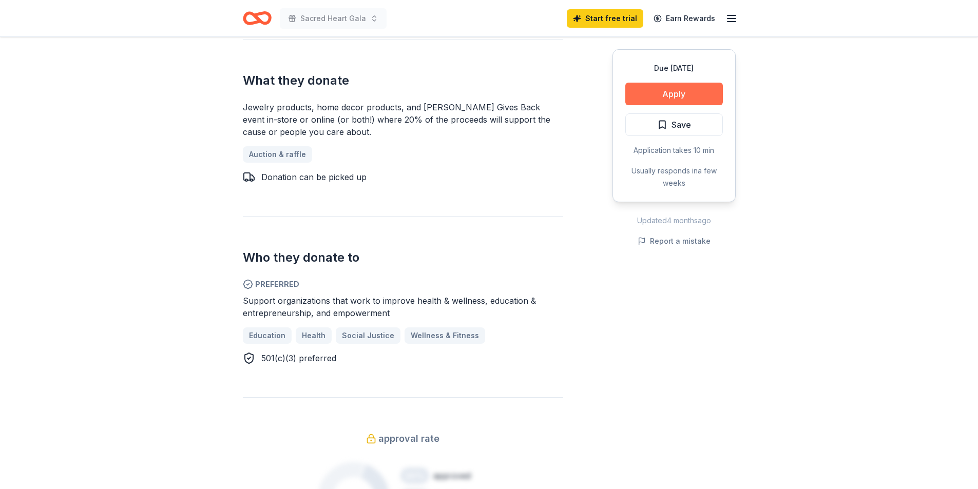
click at [668, 90] on button "Apply" at bounding box center [674, 94] width 98 height 23
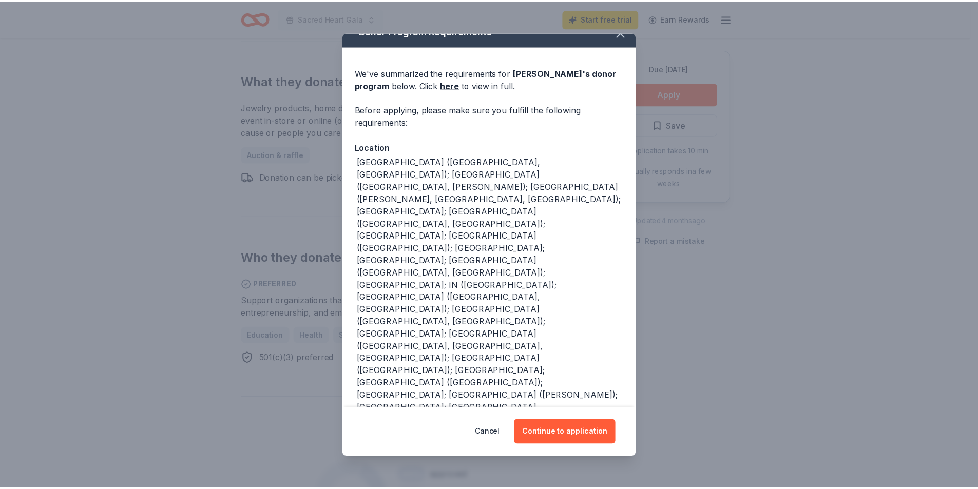
scroll to position [24, 0]
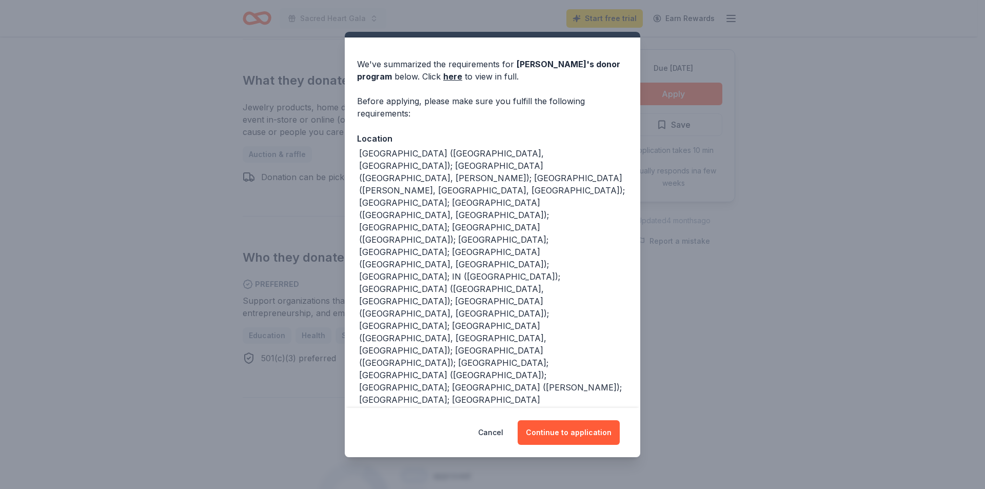
click at [769, 352] on div "Donor Program Requirements We've summarized the requirements for [PERSON_NAME] …" at bounding box center [492, 244] width 985 height 489
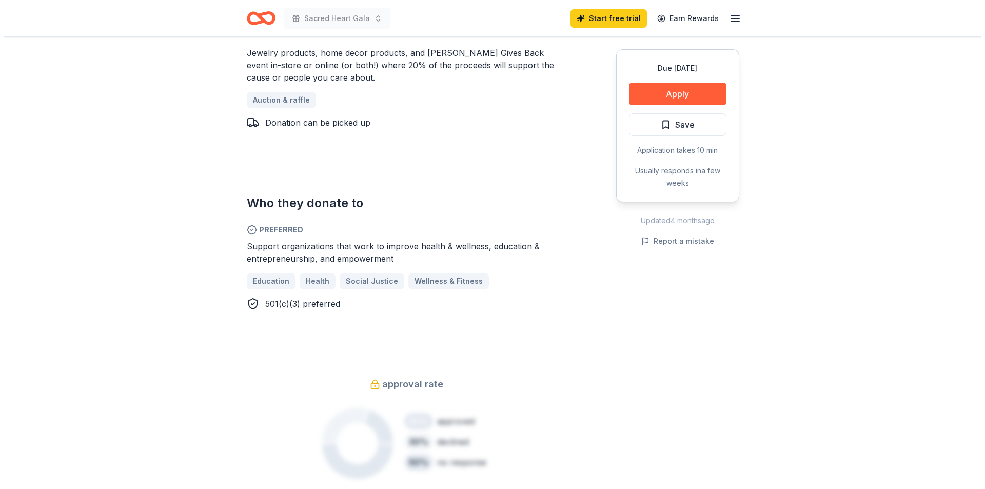
scroll to position [476, 0]
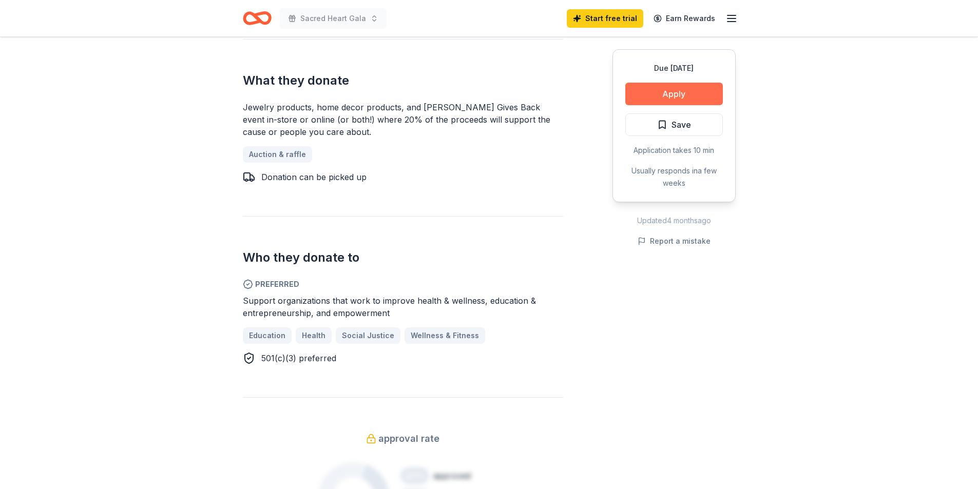
click at [684, 92] on button "Apply" at bounding box center [674, 94] width 98 height 23
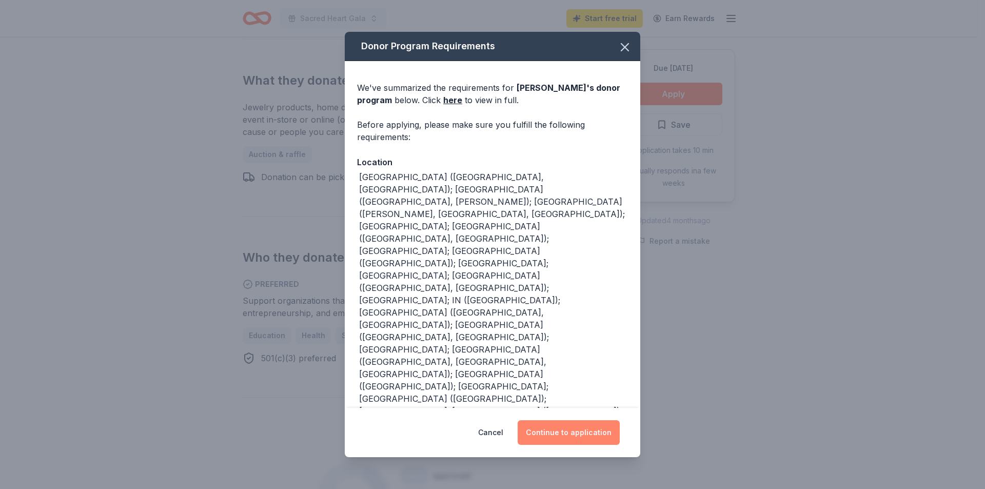
click at [582, 440] on button "Continue to application" at bounding box center [569, 432] width 102 height 25
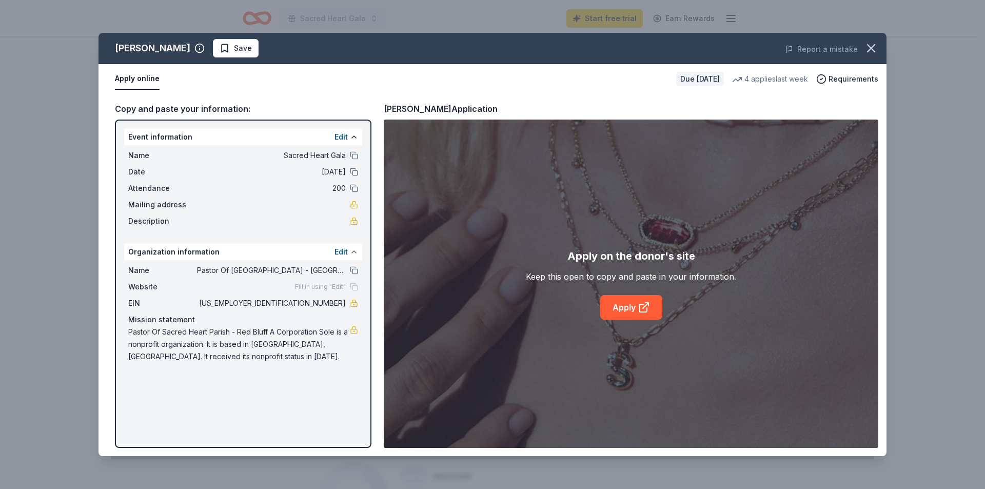
click at [352, 252] on button at bounding box center [354, 252] width 8 height 8
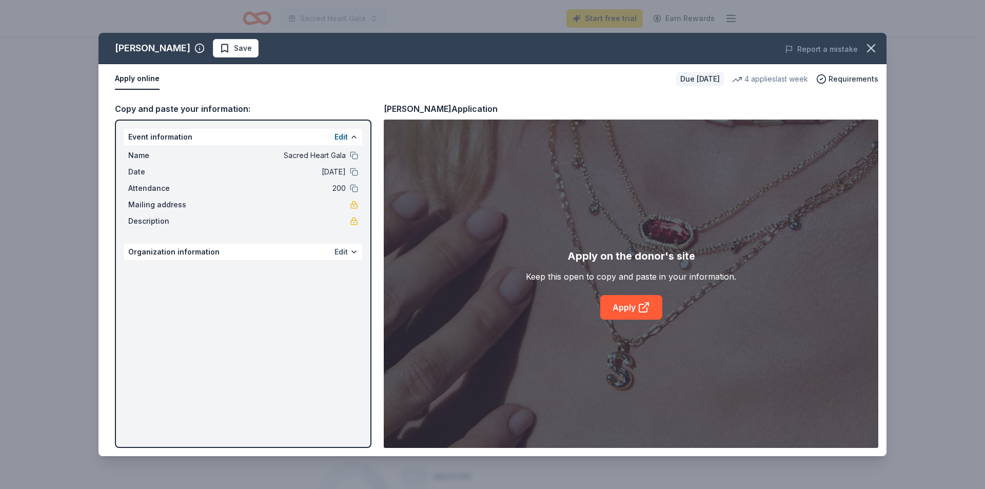
click at [341, 255] on button "Edit" at bounding box center [341, 252] width 13 height 12
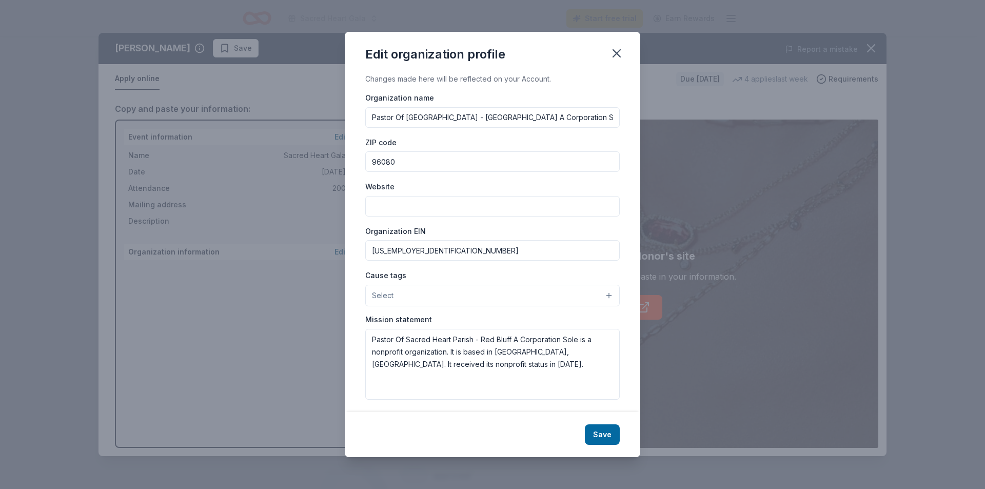
drag, startPoint x: 588, startPoint y: 114, endPoint x: 357, endPoint y: 120, distance: 231.0
click at [357, 120] on div "Changes made here will be reflected on your Account. Organization name Pastor O…" at bounding box center [493, 242] width 296 height 339
type input "[GEOGRAPHIC_DATA]"
click at [399, 222] on div "Organization name [GEOGRAPHIC_DATA] ZIP code 96080 Website Organization EIN [US…" at bounding box center [492, 245] width 255 height 308
click at [397, 209] on input "Website" at bounding box center [492, 206] width 255 height 21
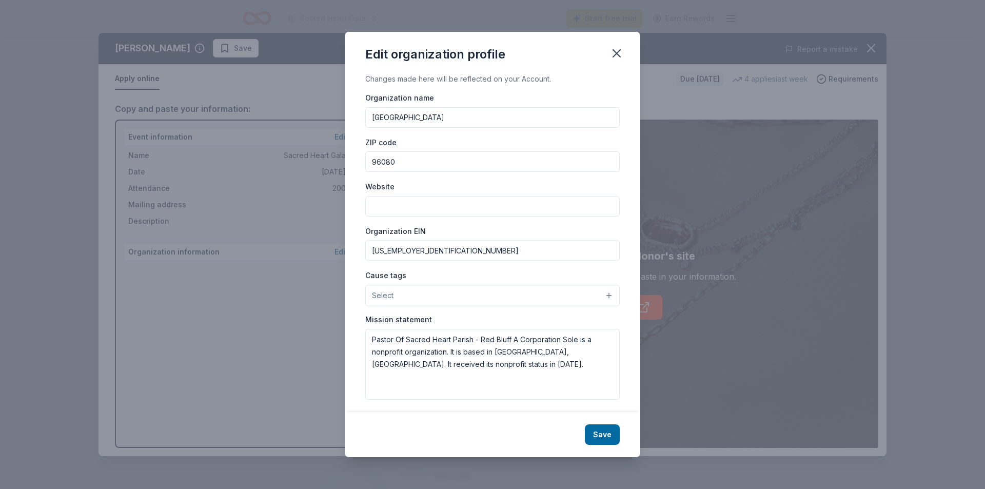
paste input "[URL][DOMAIN_NAME]"
type input "[URL][DOMAIN_NAME]"
click at [435, 300] on button "Select" at bounding box center [492, 296] width 255 height 22
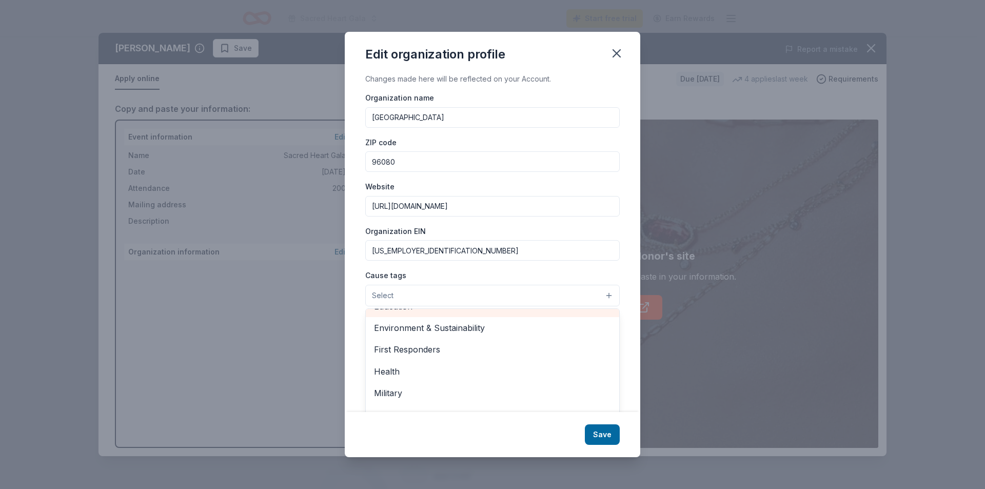
scroll to position [51, 0]
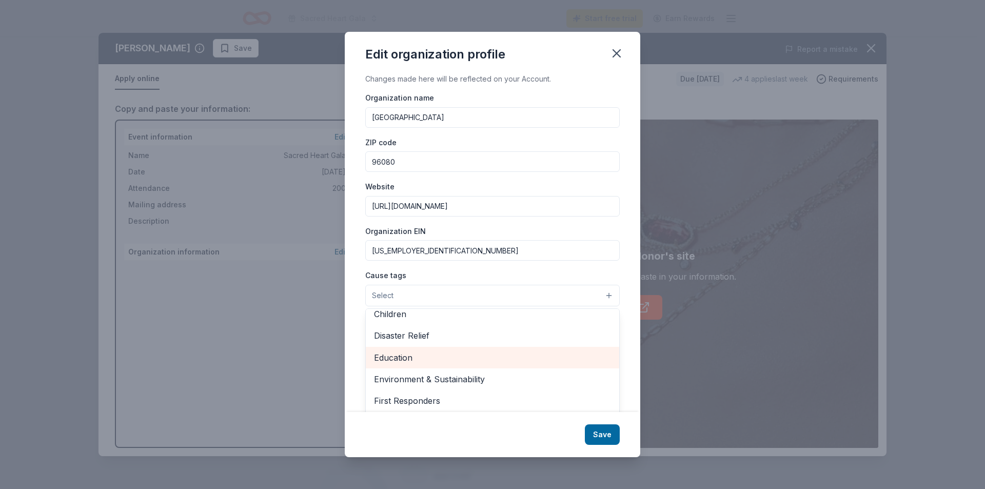
click at [410, 362] on span "Education" at bounding box center [492, 357] width 237 height 13
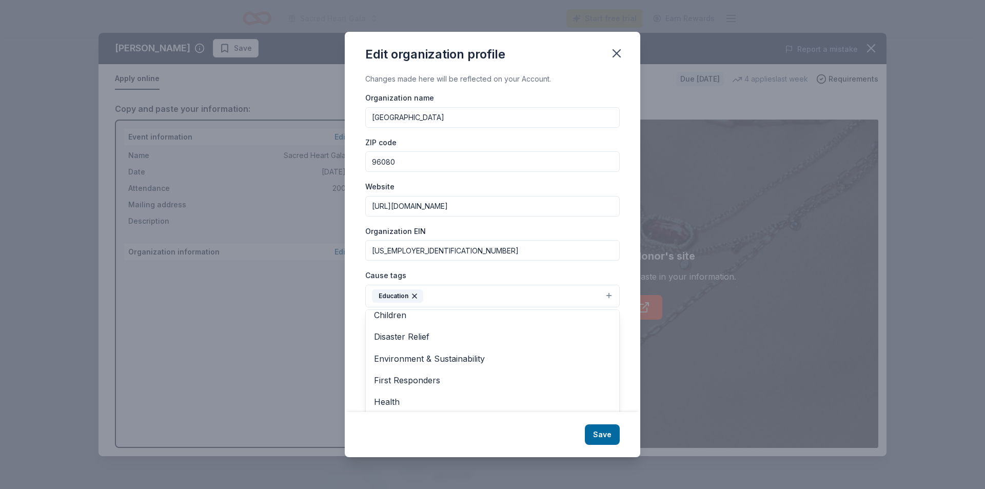
click at [351, 315] on div "Changes made here will be reflected on your Account. Organization name [GEOGRAP…" at bounding box center [493, 242] width 296 height 339
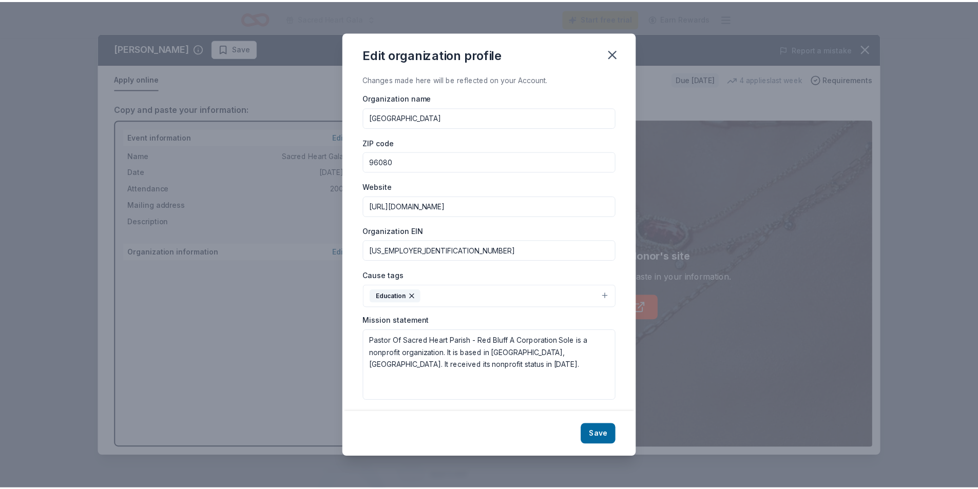
scroll to position [5, 0]
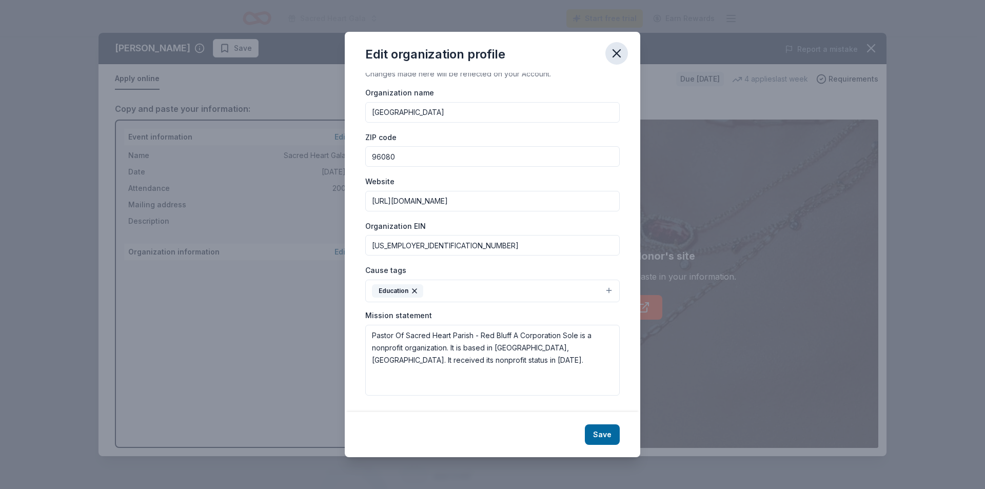
click at [616, 52] on icon "button" at bounding box center [616, 53] width 7 height 7
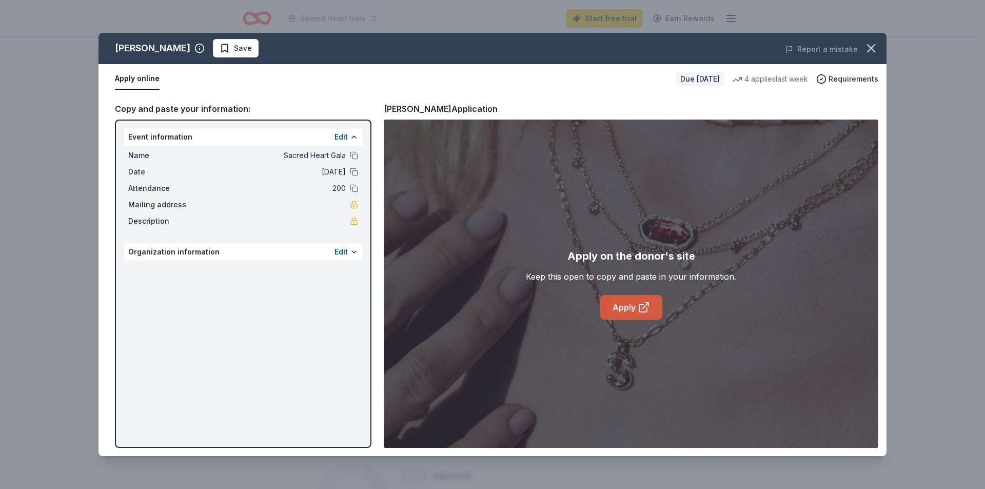
click at [631, 308] on link "Apply" at bounding box center [632, 307] width 62 height 25
click at [879, 46] on button "button" at bounding box center [871, 48] width 23 height 23
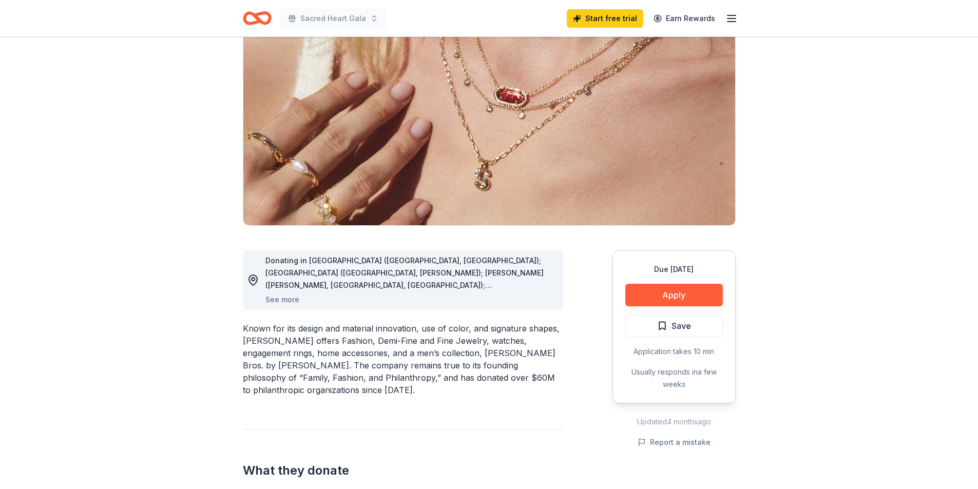
scroll to position [0, 0]
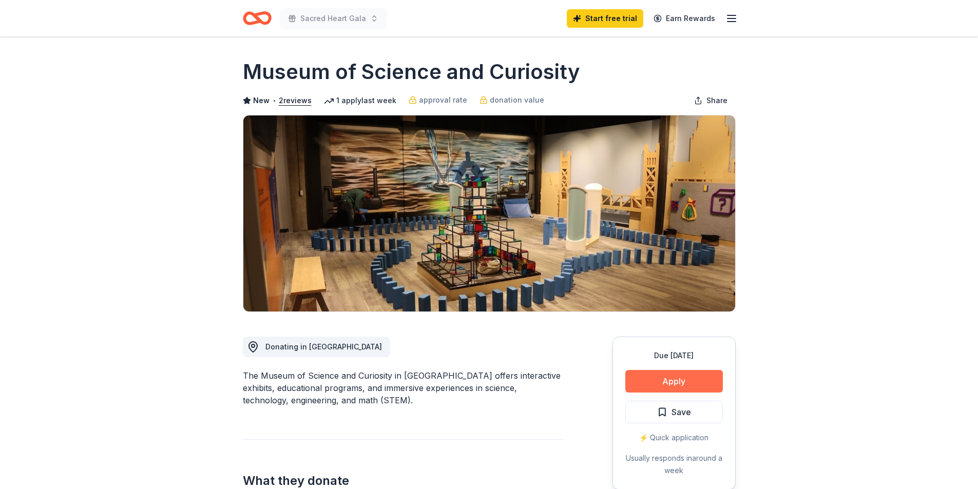
click at [683, 384] on button "Apply" at bounding box center [674, 381] width 98 height 23
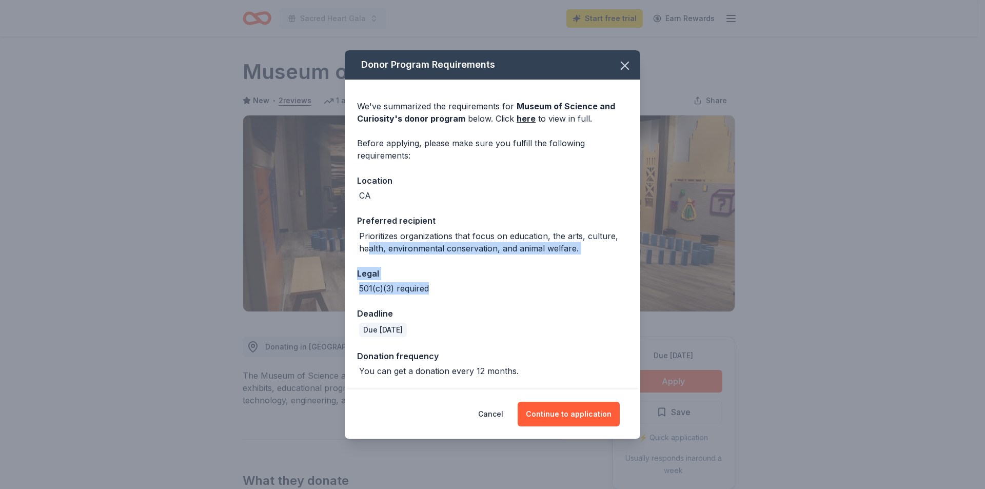
drag, startPoint x: 373, startPoint y: 258, endPoint x: 538, endPoint y: 295, distance: 169.0
click at [538, 295] on div "We've summarized the requirements for Museum of Science and Curiosity 's donor …" at bounding box center [493, 235] width 296 height 310
click at [542, 297] on div "We've summarized the requirements for Museum of Science and Curiosity 's donor …" at bounding box center [493, 235] width 296 height 310
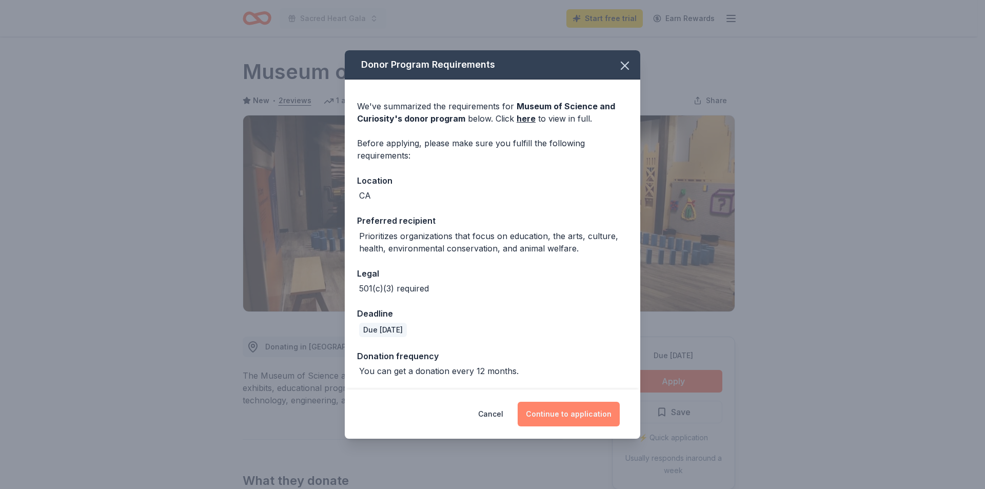
click at [578, 415] on button "Continue to application" at bounding box center [569, 414] width 102 height 25
